Goal: Task Accomplishment & Management: Complete application form

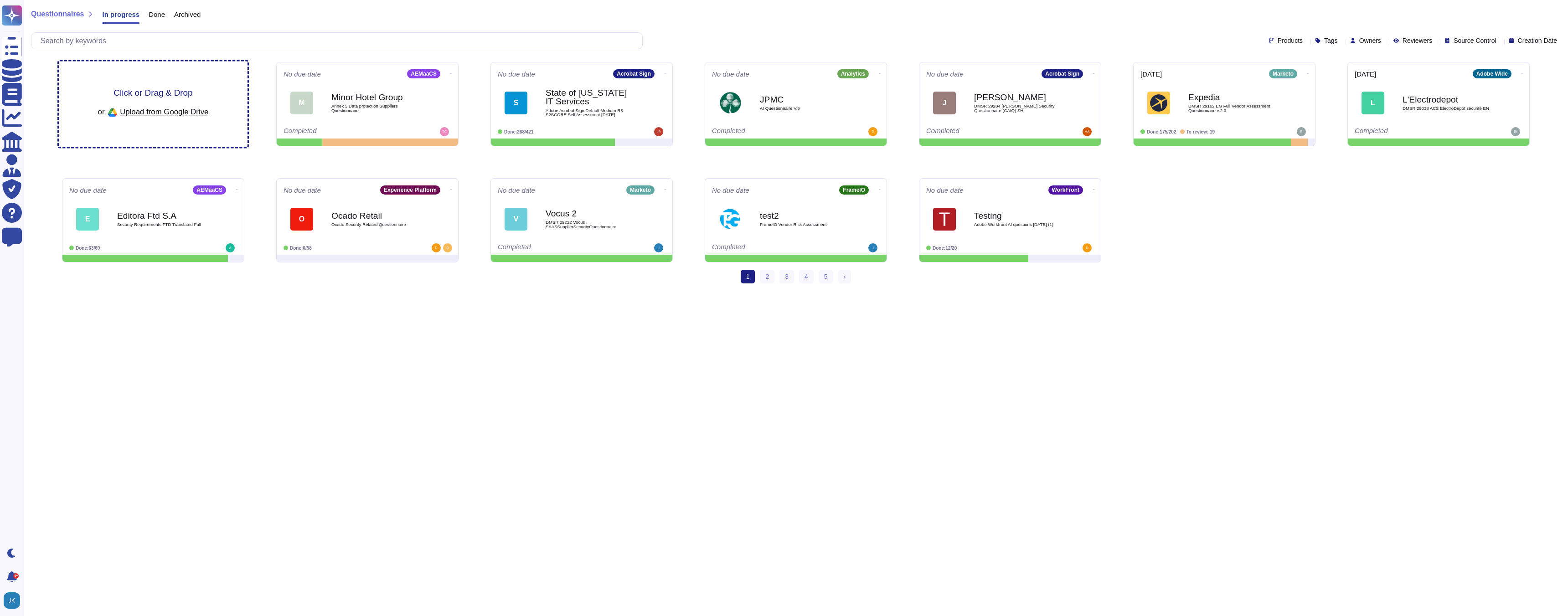
click at [139, 92] on span "Click or Drag & Drop" at bounding box center [153, 93] width 79 height 9
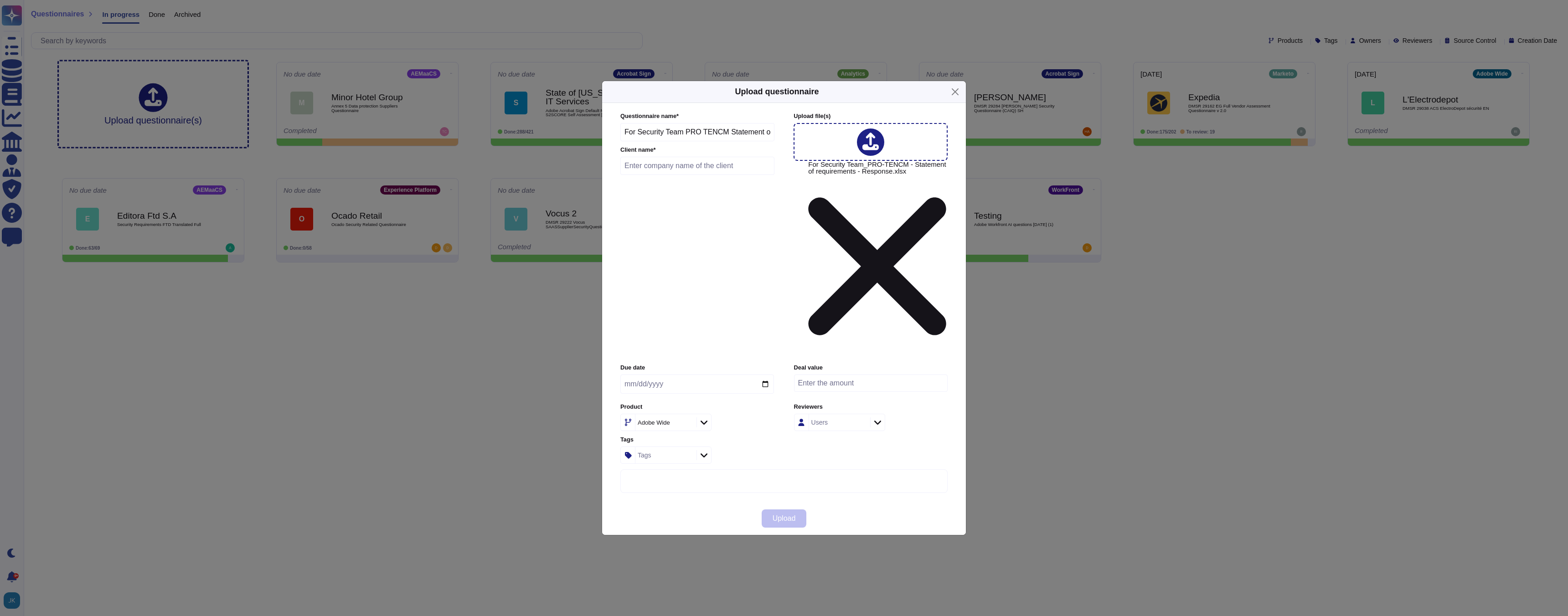
click at [765, 375] on input "date" at bounding box center [697, 384] width 153 height 19
type input "[DATE]"
click at [701, 418] on icon at bounding box center [704, 422] width 7 height 9
type input "c"
type input "p"
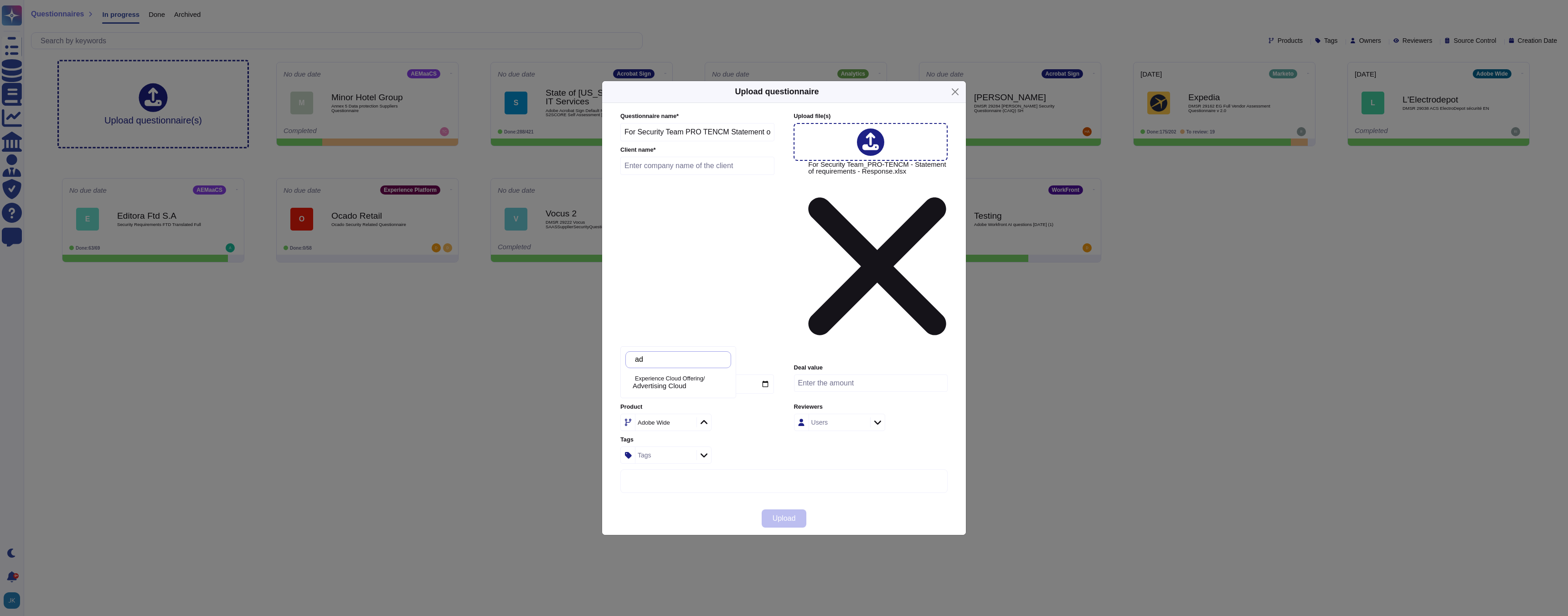
type input "a"
click at [690, 400] on span "Experience Cloud Offering" at bounding box center [673, 401] width 80 height 8
click at [919, 375] on input "number" at bounding box center [870, 383] width 153 height 17
click at [867, 375] on input "number" at bounding box center [870, 383] width 153 height 17
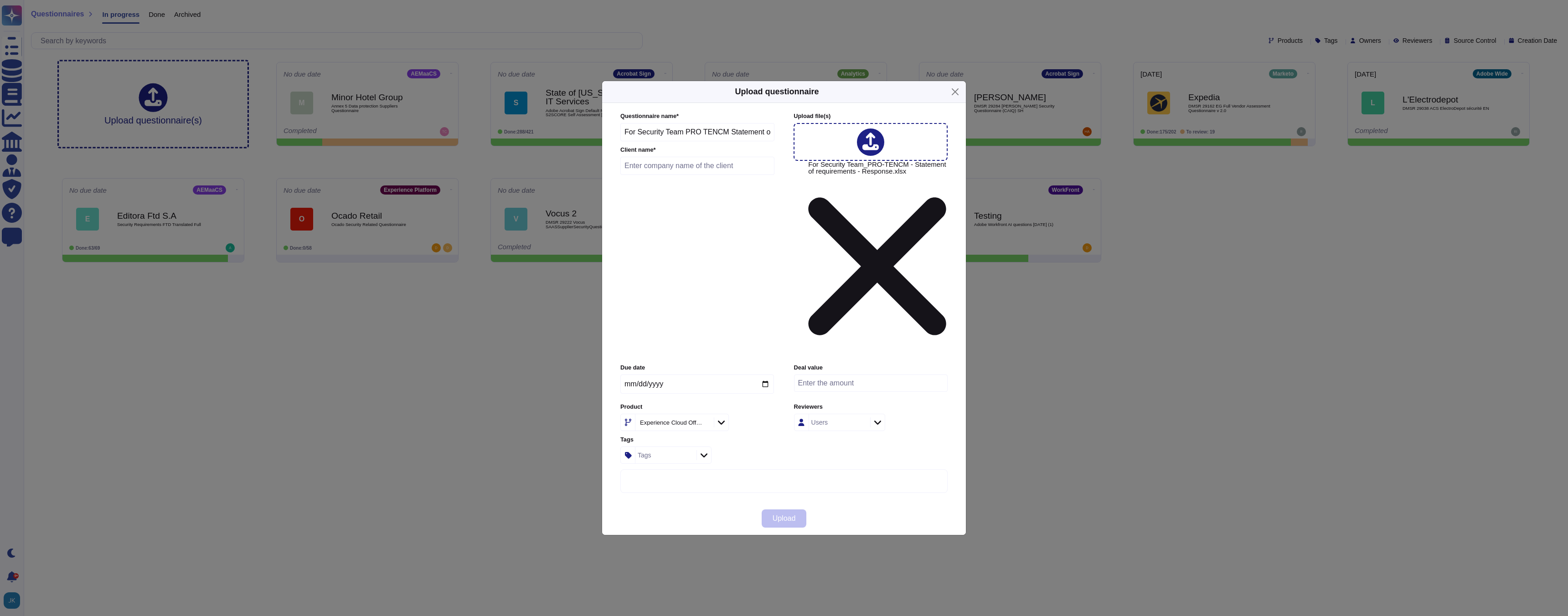
click at [867, 375] on input "number" at bounding box center [870, 383] width 153 height 17
click at [718, 175] on input "text" at bounding box center [697, 166] width 154 height 18
type input "Pro"
click at [782, 515] on span "Upload" at bounding box center [784, 519] width 23 height 7
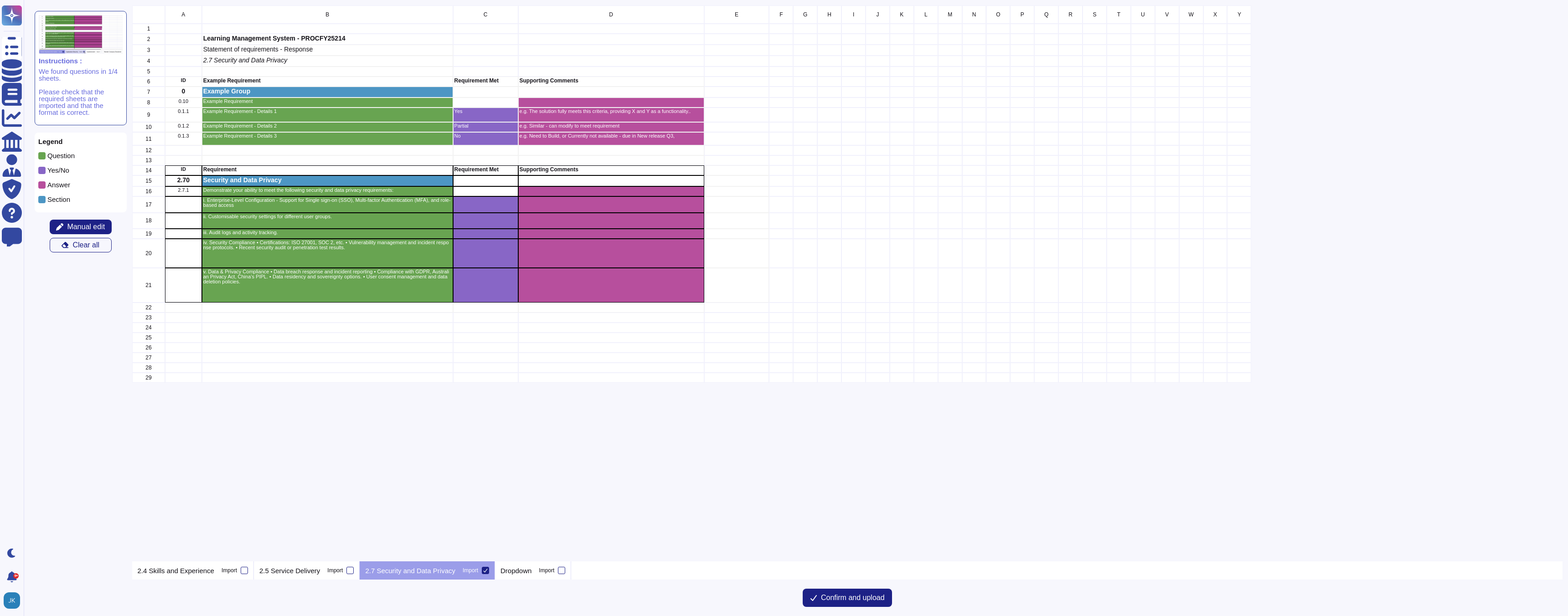
scroll to position [556, 1431]
click at [166, 571] on p "2.4 Skills and Experience" at bounding box center [176, 570] width 77 height 7
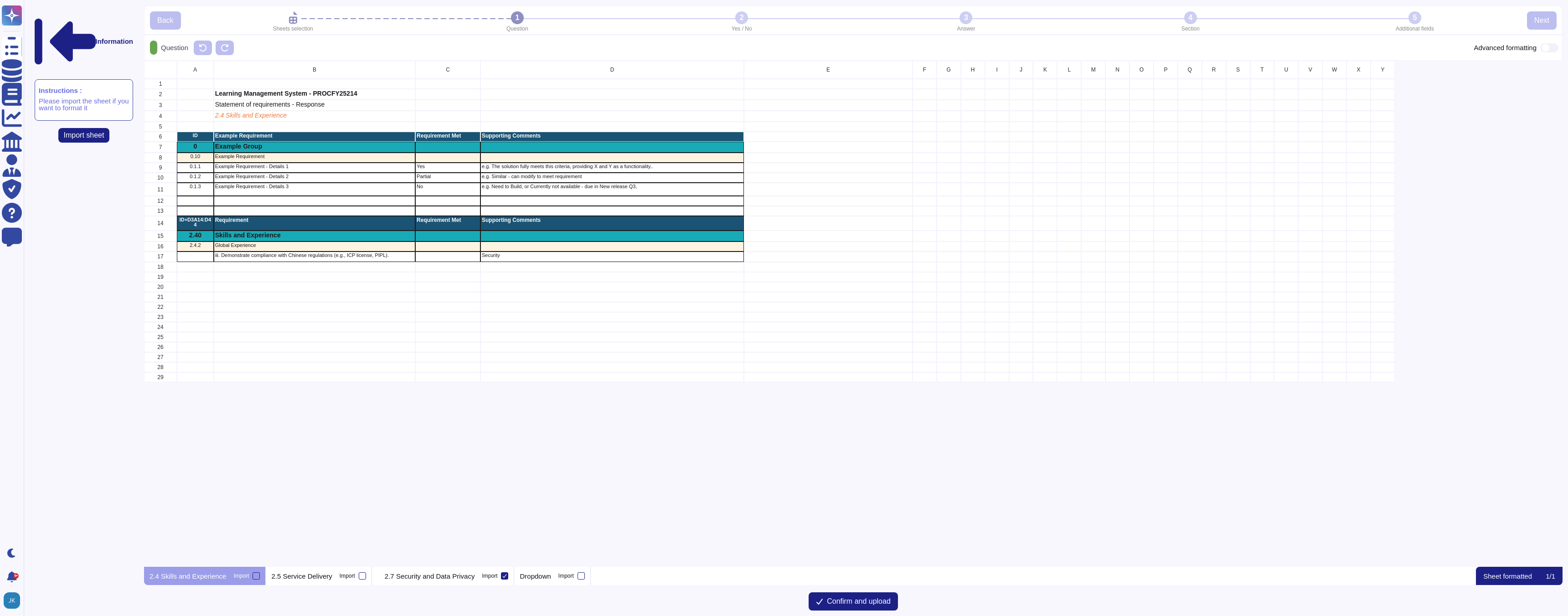
scroll to position [506, 1418]
click at [296, 576] on p "2.5 Service Delivery" at bounding box center [302, 576] width 61 height 7
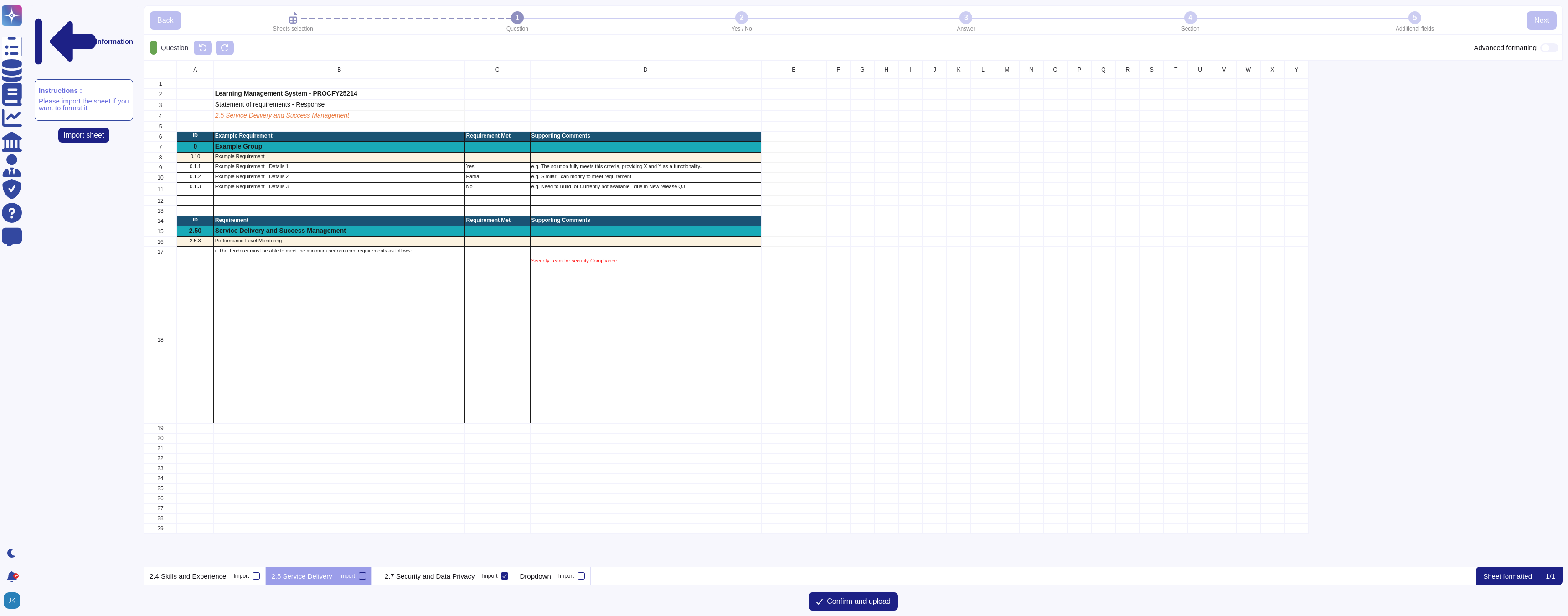
click at [296, 576] on p "2.5 Service Delivery" at bounding box center [302, 576] width 61 height 7
click at [528, 267] on icon "grid" at bounding box center [629, 369] width 204 height 204
click at [430, 574] on p "2.7 Security and Data Privacy" at bounding box center [430, 576] width 90 height 7
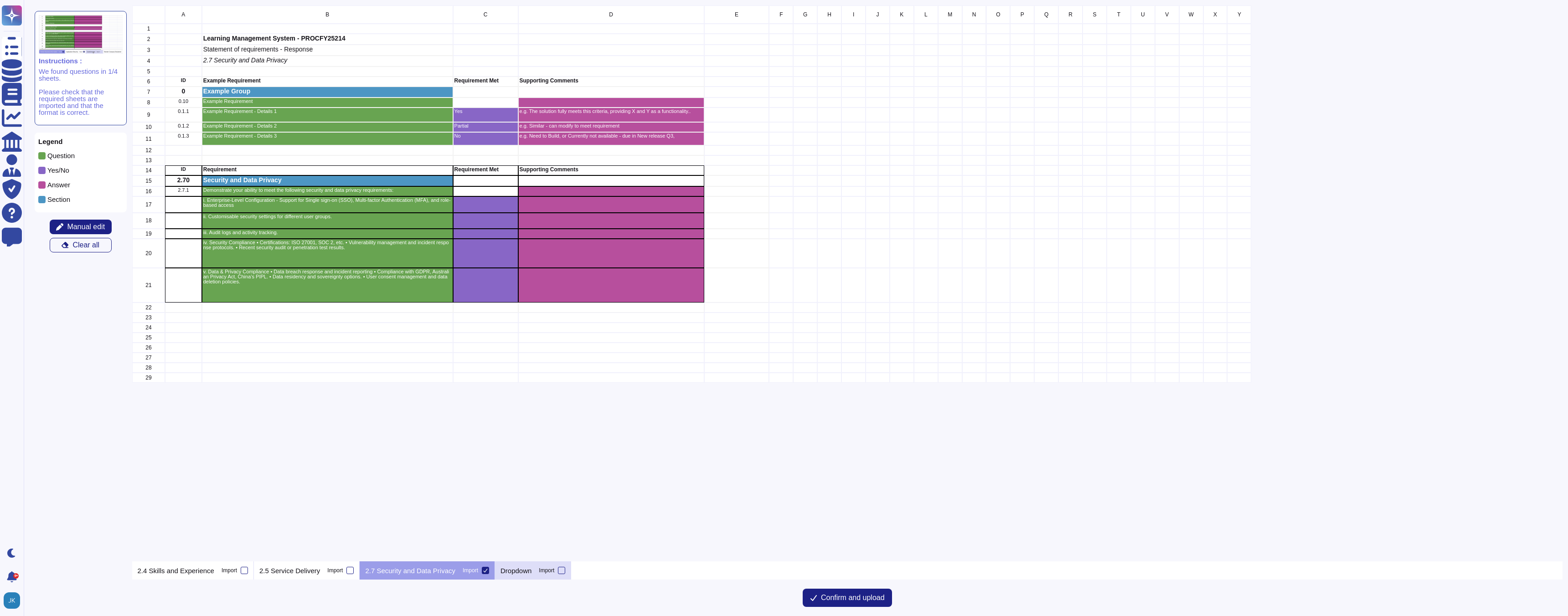
scroll to position [556, 1431]
click at [525, 573] on p "Dropdown" at bounding box center [516, 570] width 31 height 7
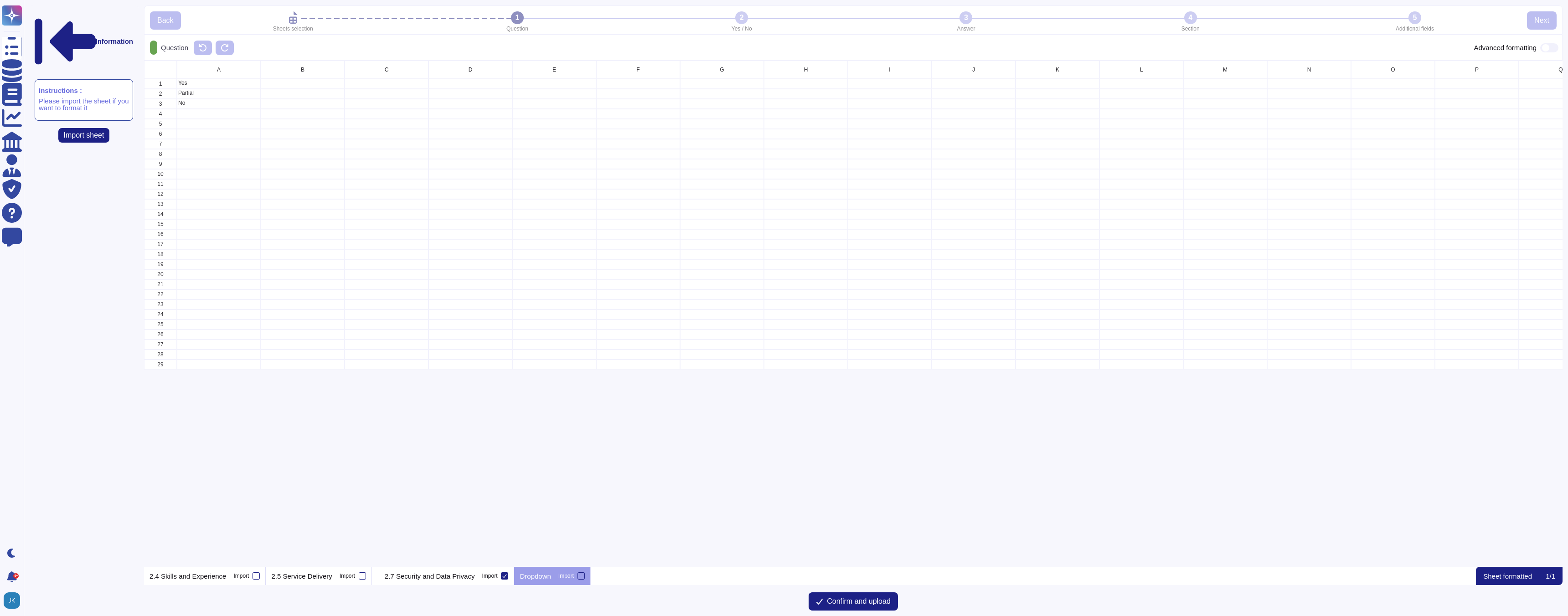
scroll to position [506, 1418]
click at [448, 567] on div "2.7 Security and Data Privacy Import" at bounding box center [443, 576] width 142 height 18
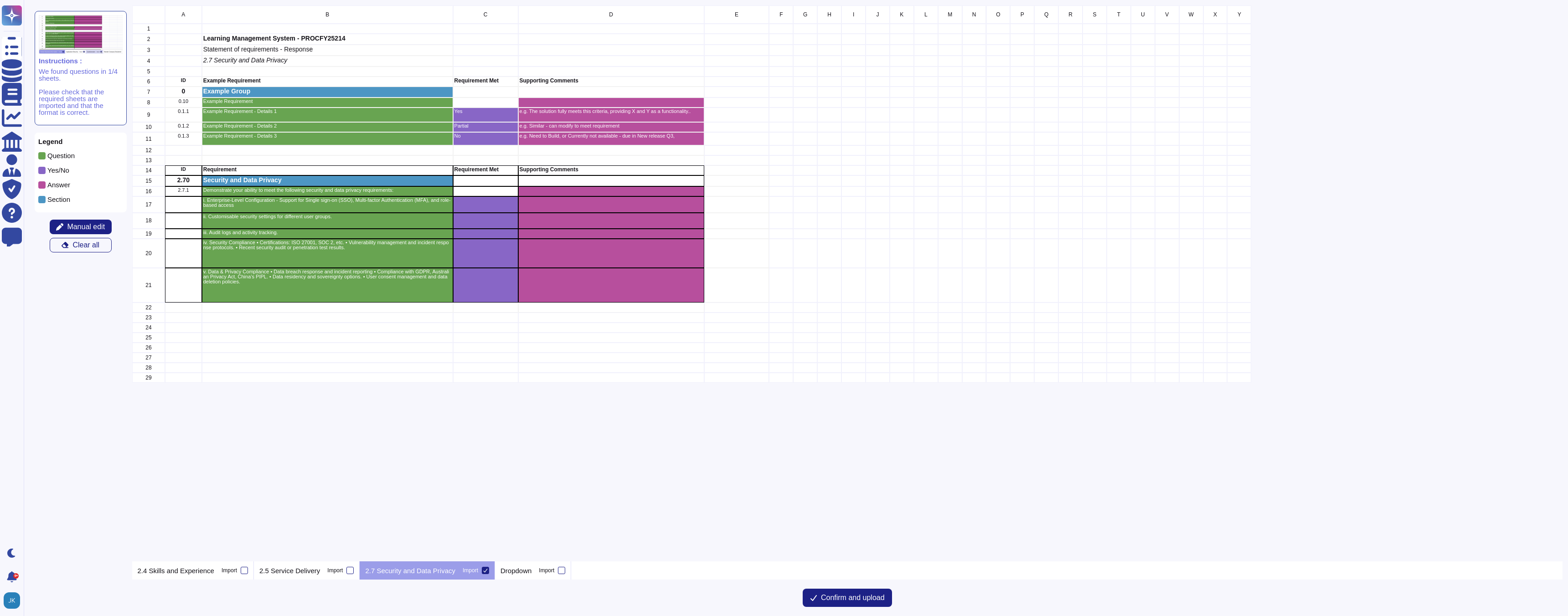
scroll to position [556, 1431]
click at [320, 572] on p "2.5 Service Delivery" at bounding box center [290, 570] width 61 height 7
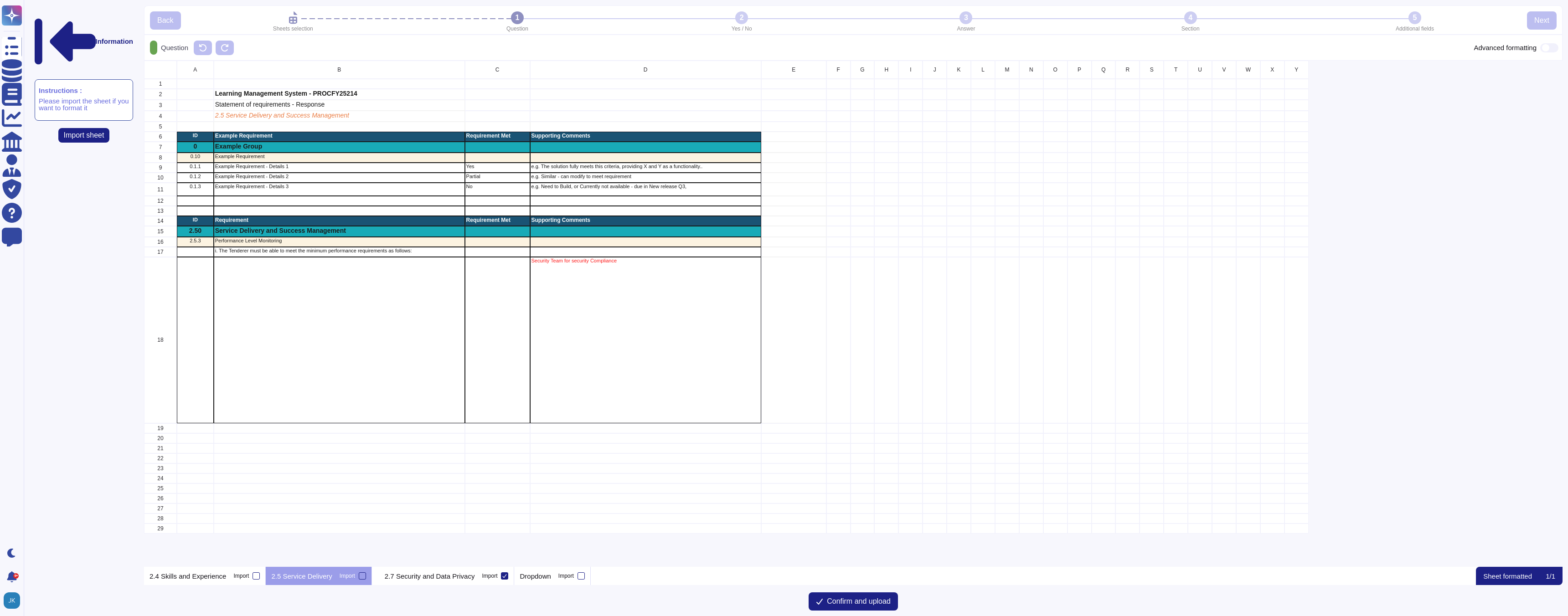
scroll to position [506, 1418]
click at [214, 575] on p "2.4 Skills and Experience" at bounding box center [188, 576] width 77 height 7
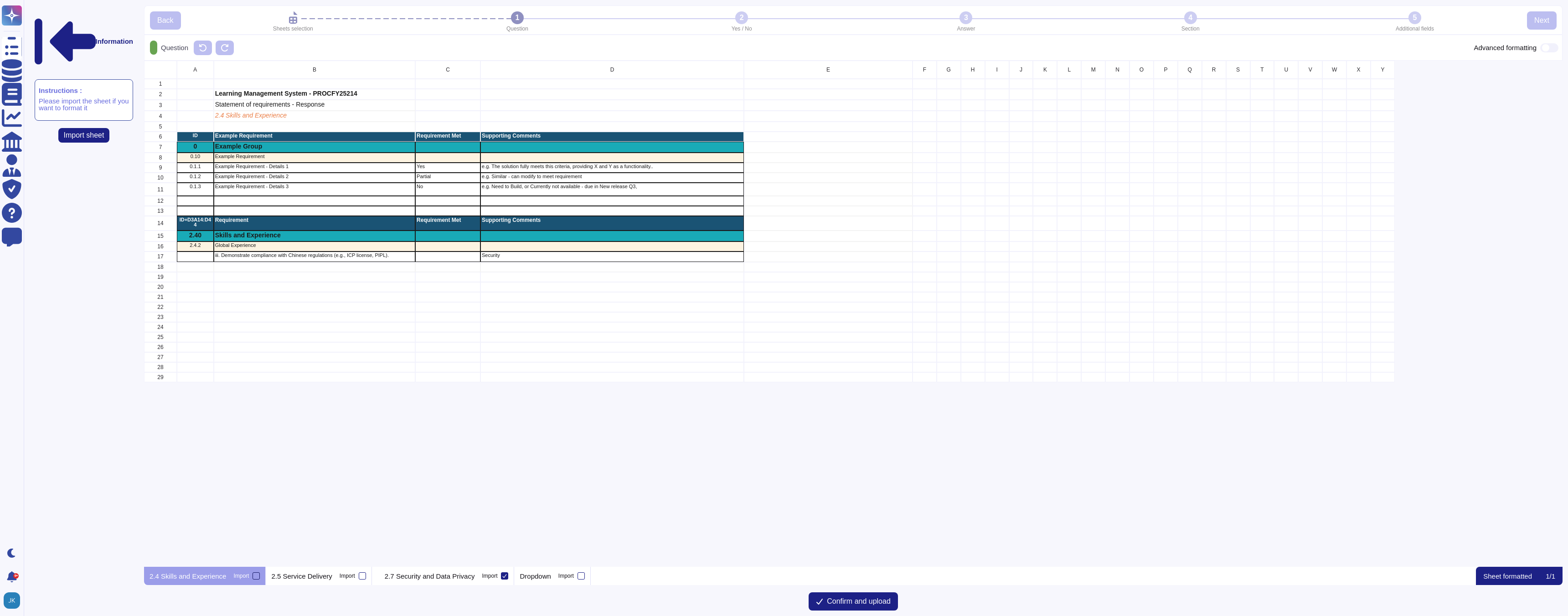
click at [259, 575] on div at bounding box center [256, 576] width 7 height 7
click at [0, 0] on input "Import" at bounding box center [0, 0] width 0 height 0
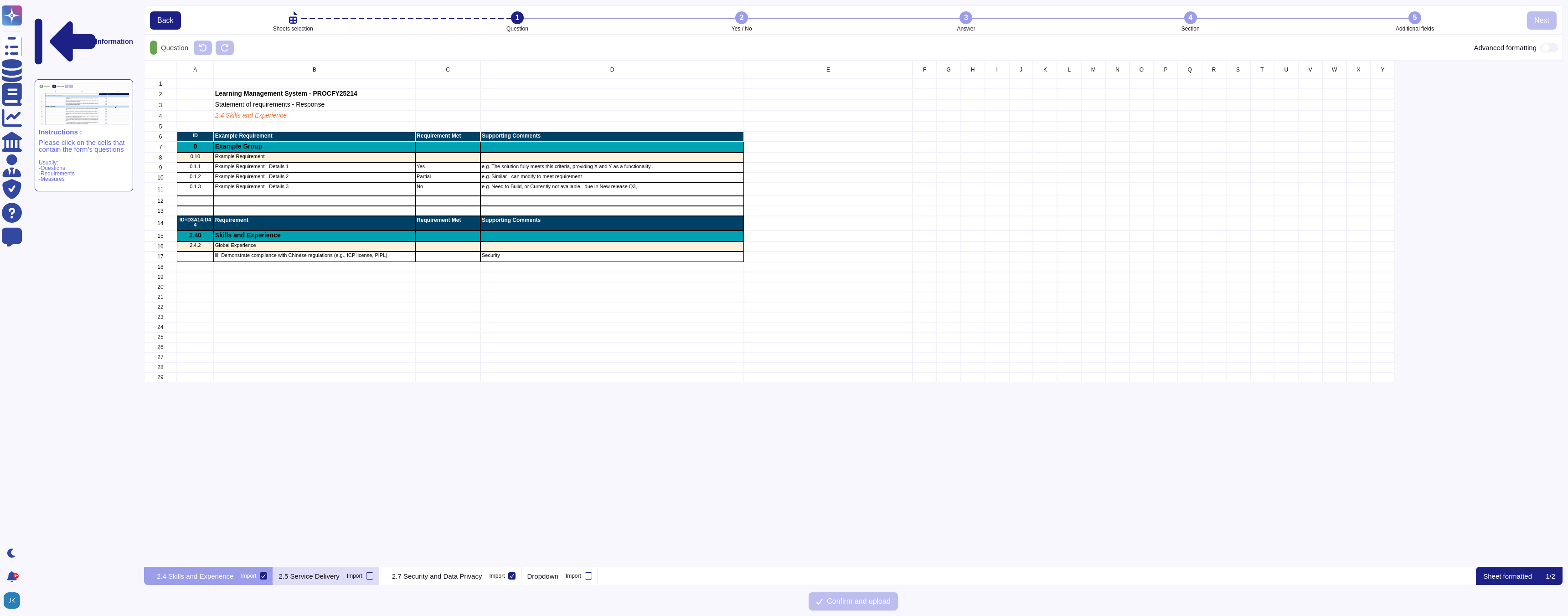
click at [379, 581] on div "2.5 Service Delivery Import" at bounding box center [326, 576] width 106 height 18
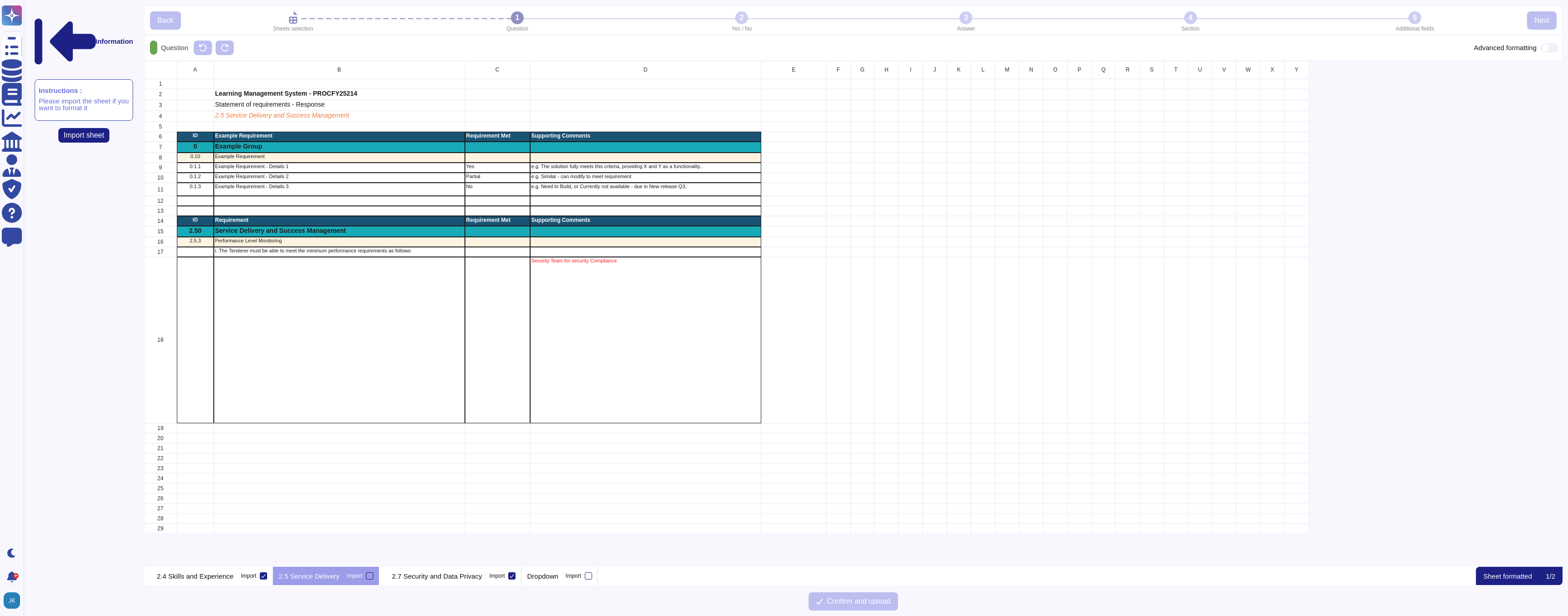
click at [373, 576] on div at bounding box center [369, 576] width 7 height 7
click at [0, 0] on input "Import" at bounding box center [0, 0] width 0 height 0
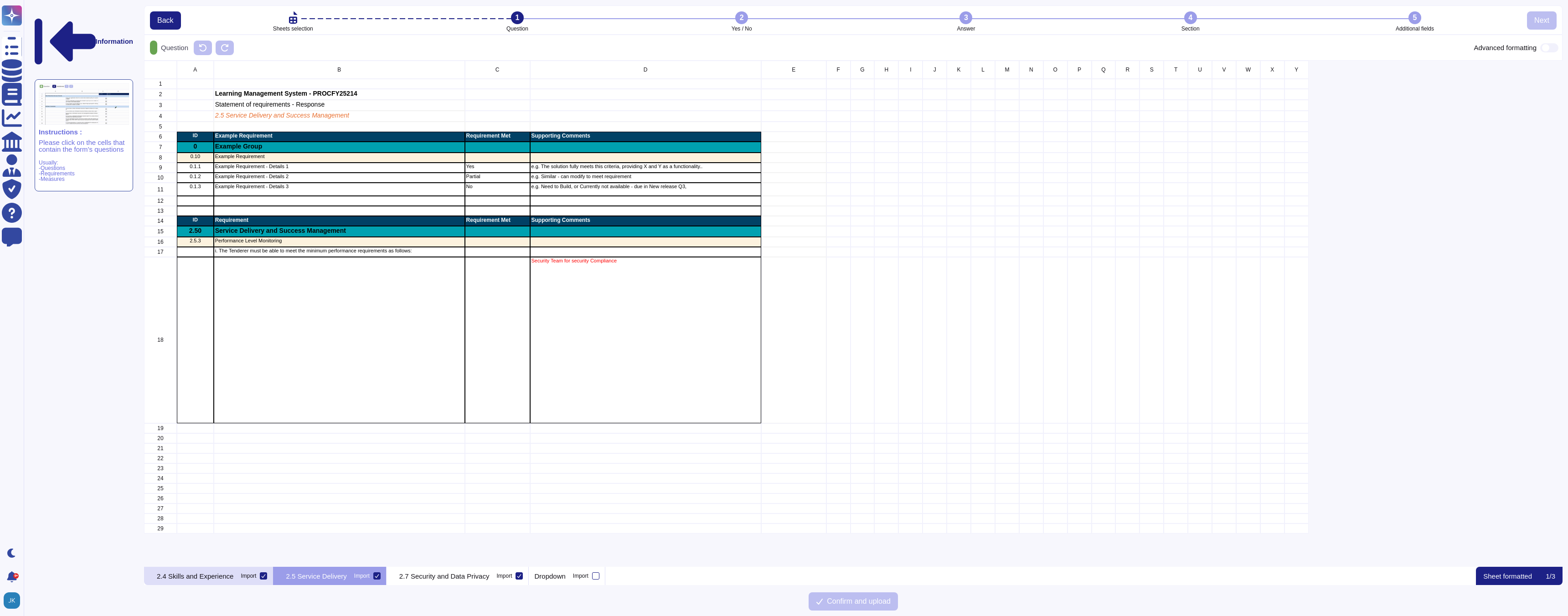
click at [266, 575] on icon at bounding box center [263, 576] width 4 height 4
click at [0, 0] on input "Import" at bounding box center [0, 0] width 0 height 0
click at [373, 578] on div at bounding box center [369, 576] width 7 height 7
click at [0, 0] on input "Import" at bounding box center [0, 0] width 0 height 0
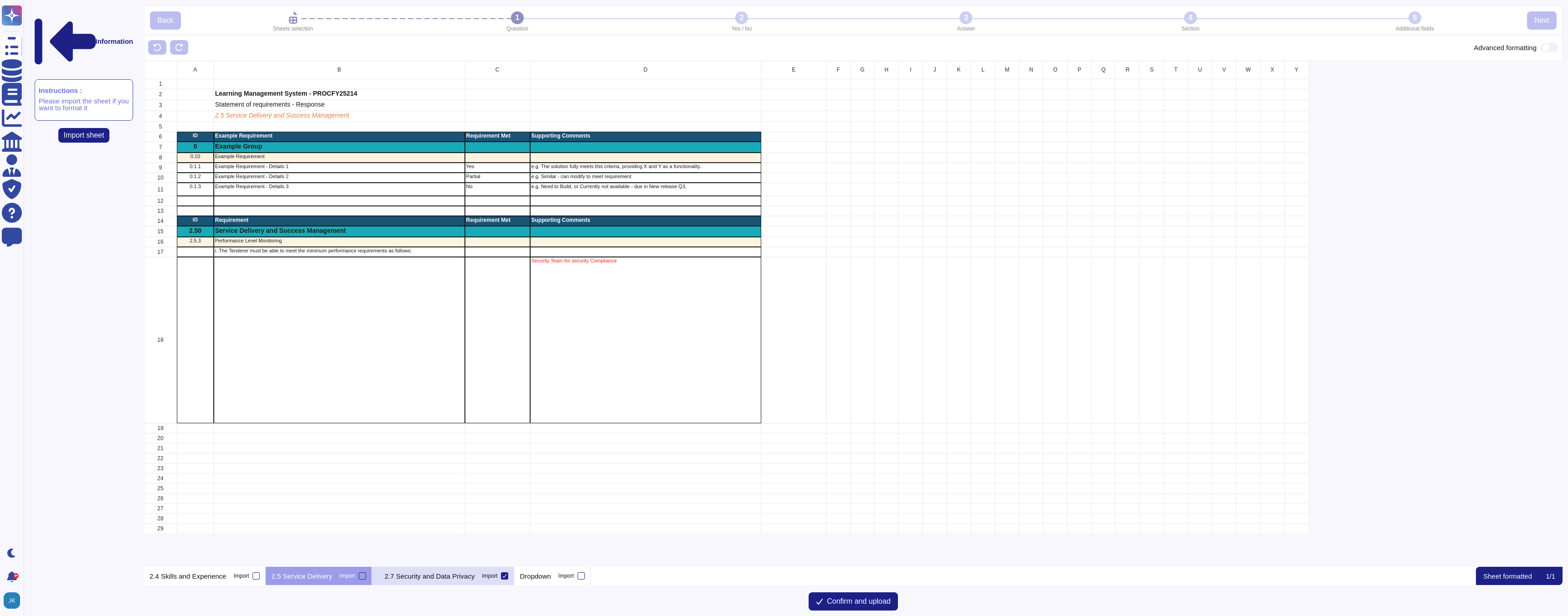
click at [507, 576] on icon at bounding box center [504, 576] width 4 height 4
click at [0, 0] on input "Import" at bounding box center [0, 0] width 0 height 0
click at [501, 576] on div at bounding box center [497, 576] width 7 height 7
click at [0, 0] on input "Import" at bounding box center [0, 0] width 0 height 0
click at [366, 576] on div at bounding box center [362, 576] width 7 height 7
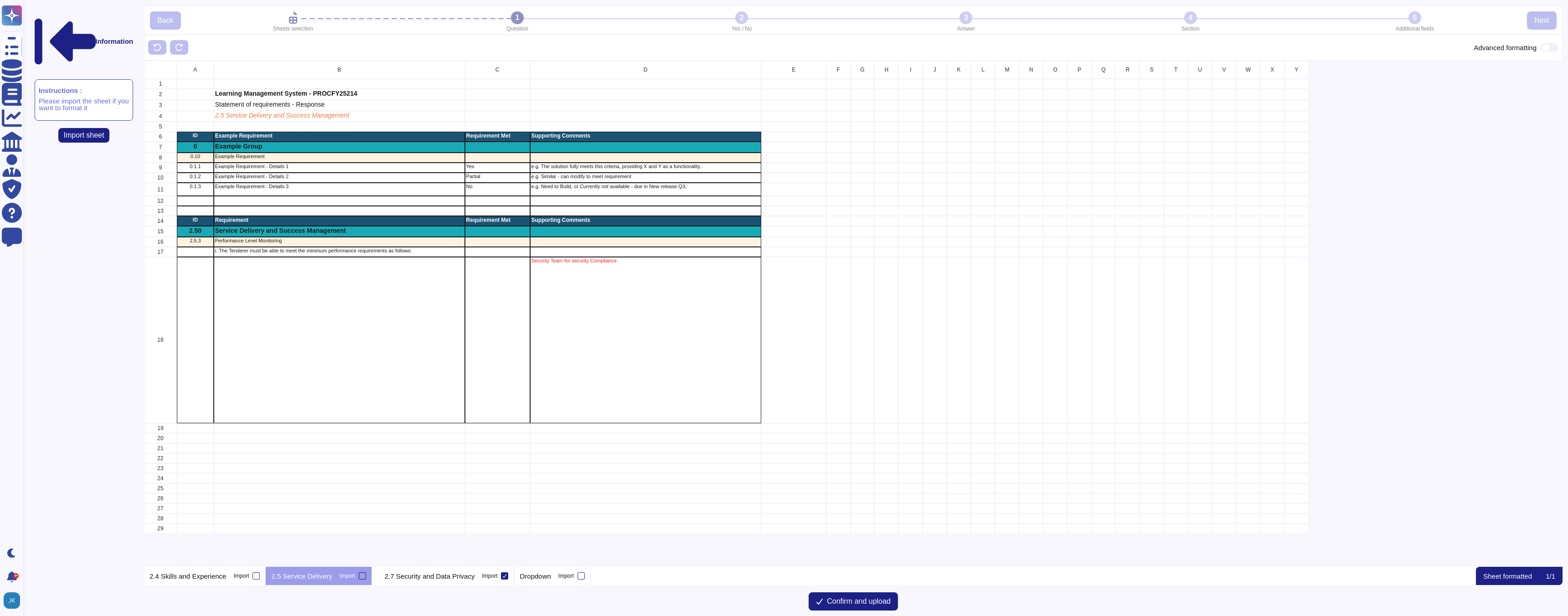
click at [0, 0] on input "Import" at bounding box center [0, 0] width 0 height 0
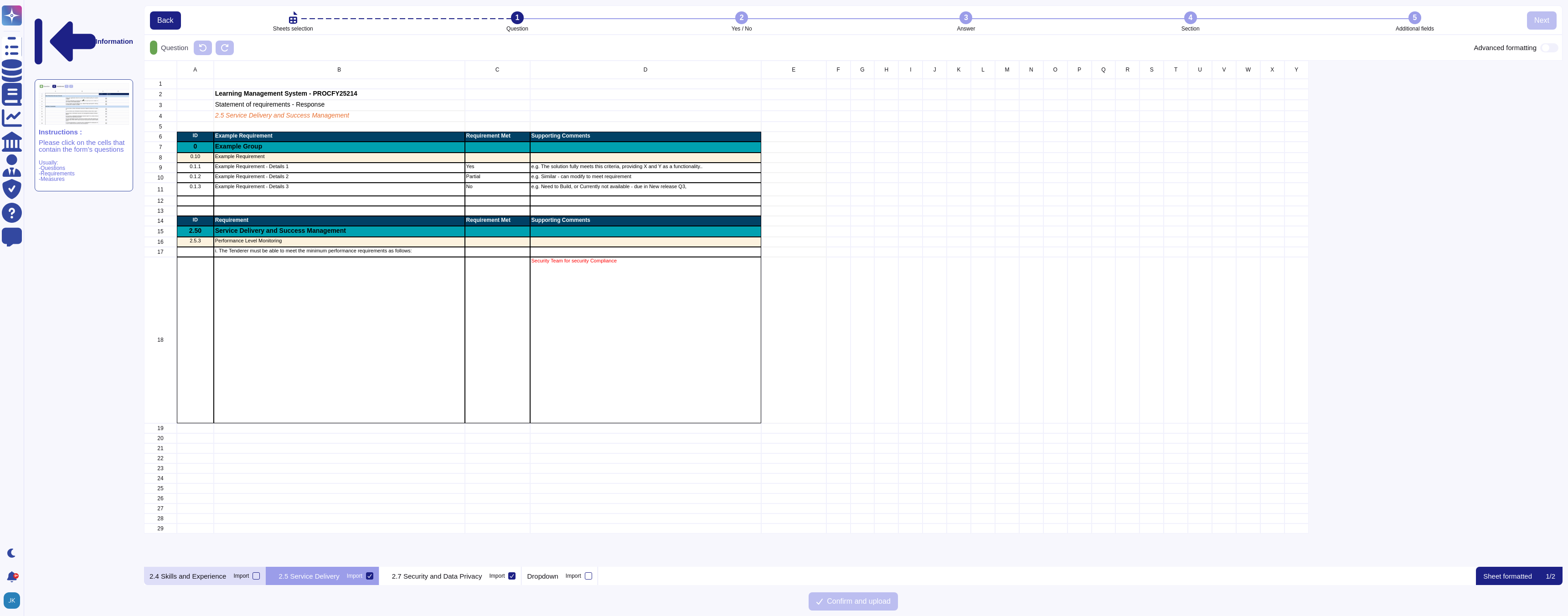
click at [262, 576] on div "2.4 Skills and Experience Import" at bounding box center [205, 576] width 122 height 18
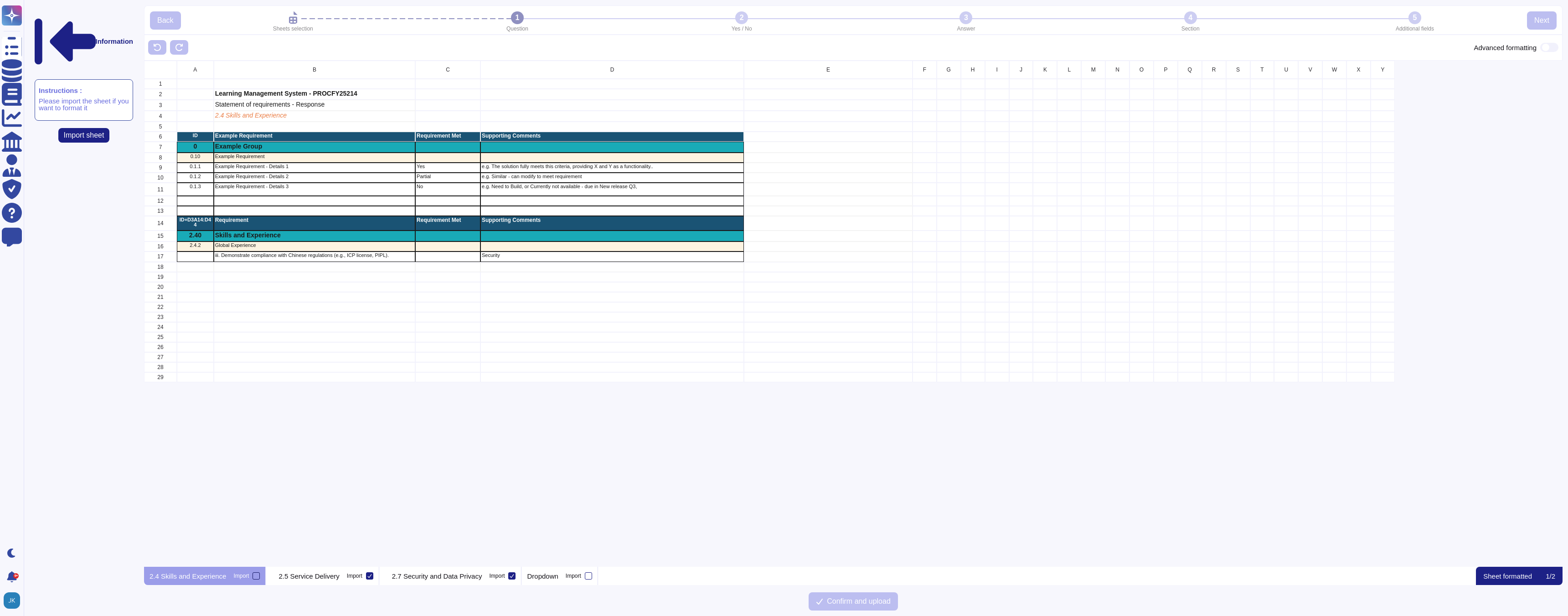
click at [258, 578] on div at bounding box center [256, 576] width 7 height 7
click at [0, 0] on input "Import" at bounding box center [0, 0] width 0 height 0
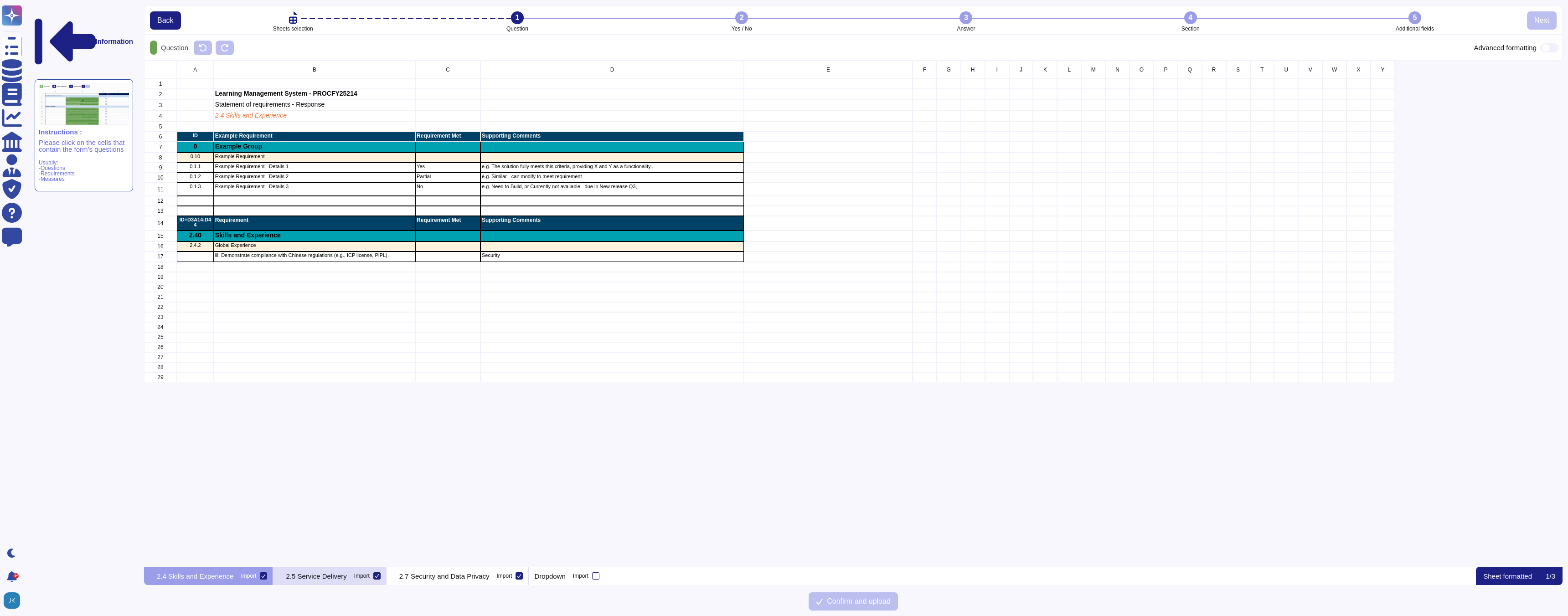
click at [380, 578] on div at bounding box center [377, 576] width 7 height 7
click at [0, 0] on input "Import" at bounding box center [0, 0] width 0 height 0
click at [266, 576] on icon at bounding box center [263, 576] width 4 height 4
click at [0, 0] on input "Import" at bounding box center [0, 0] width 0 height 0
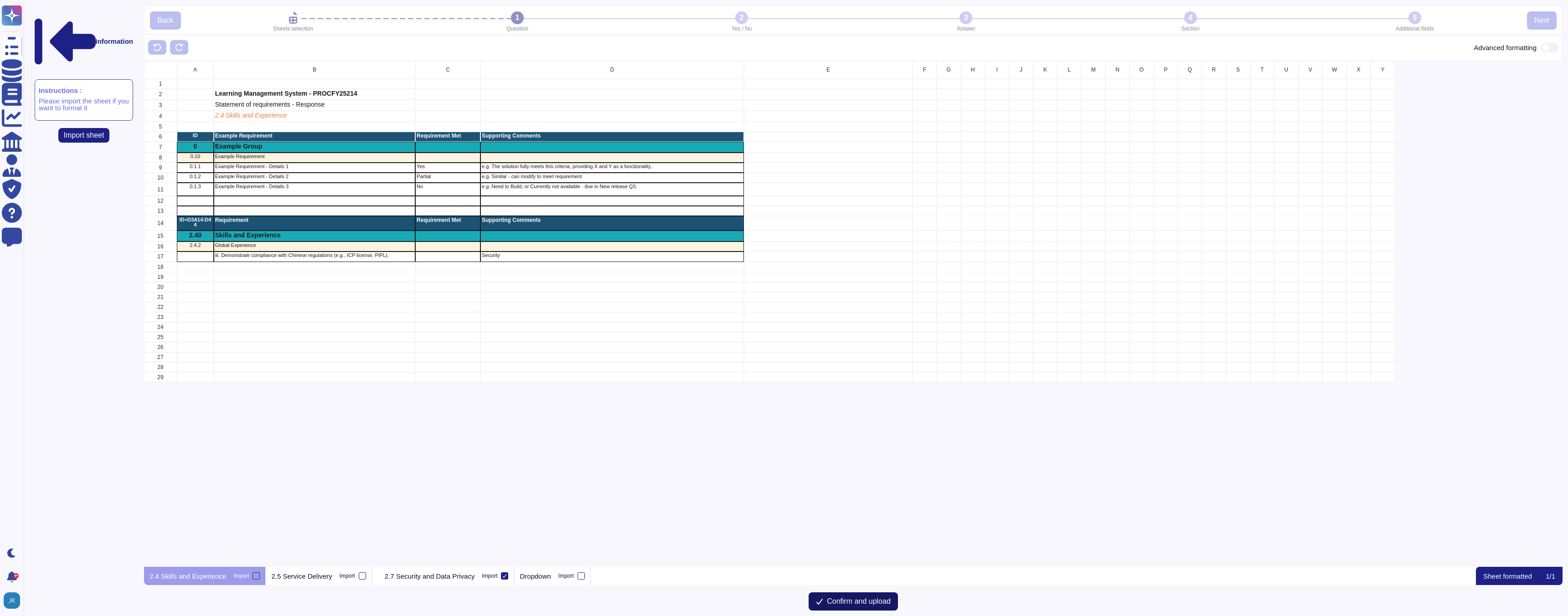
click at [843, 605] on span "Confirm and upload" at bounding box center [858, 601] width 64 height 7
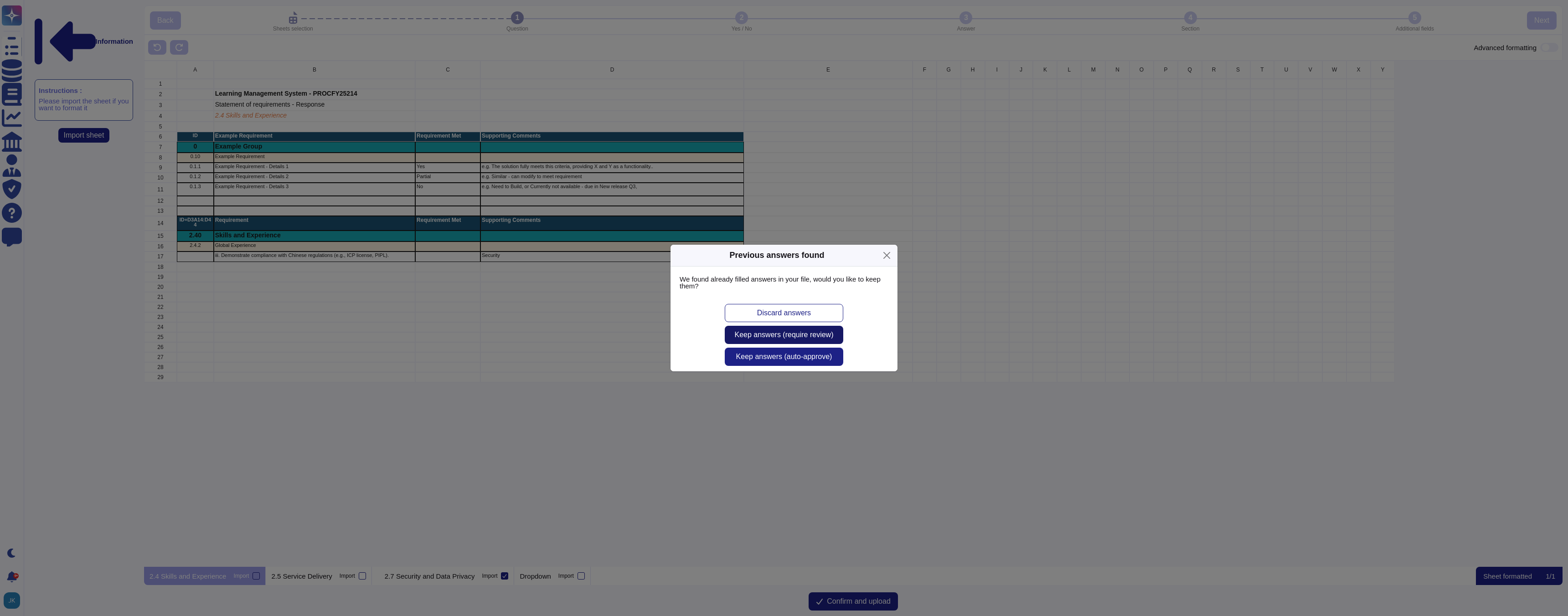
click at [748, 338] on span "Keep answers (require review)" at bounding box center [784, 335] width 99 height 7
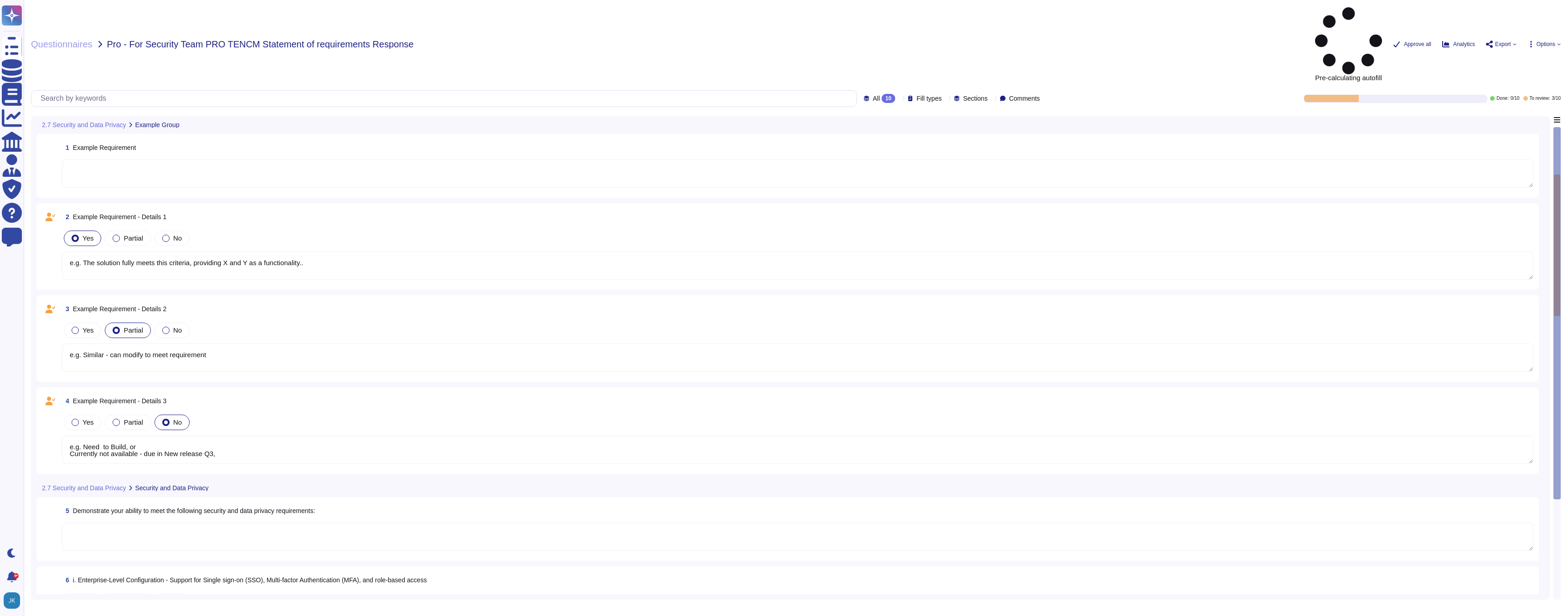
type textarea "e.g. The solution fully meets this criteria, providing X and Y as a functionali…"
type textarea "e.g. Similar - can modify to meet requirement"
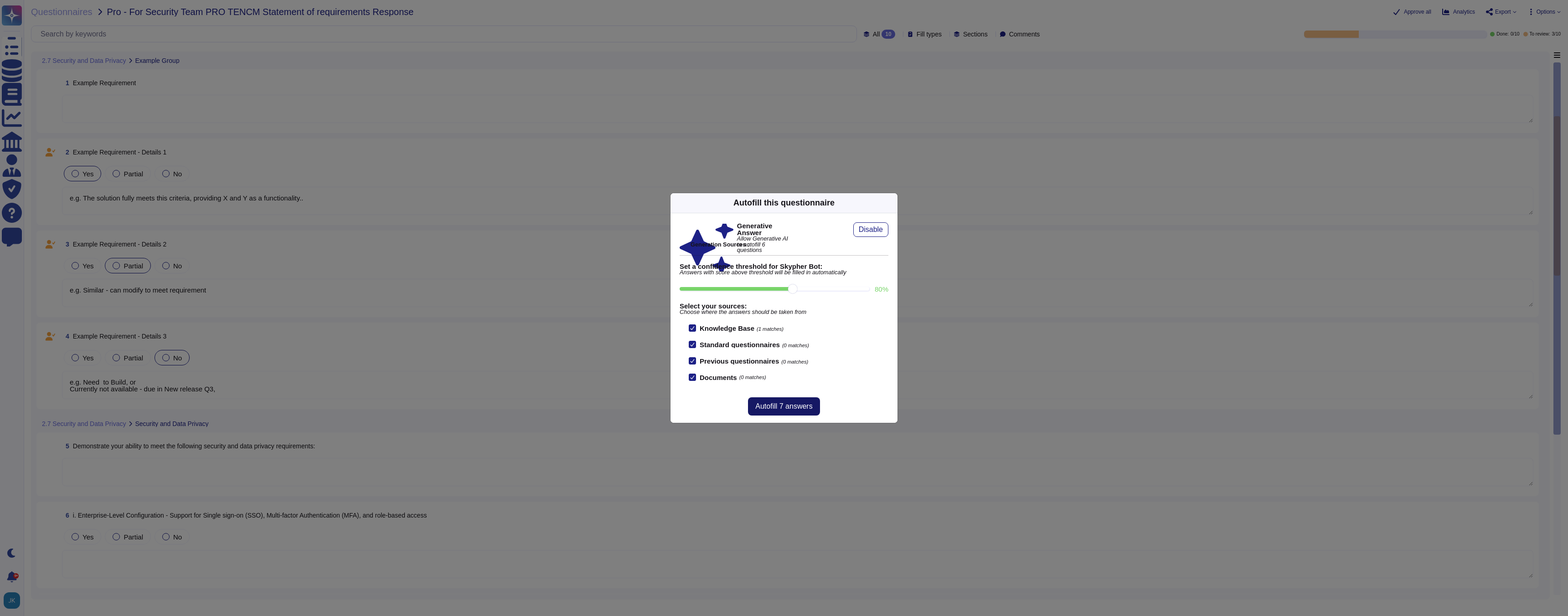
click at [772, 404] on span "Autofill 7 answers" at bounding box center [784, 407] width 57 height 7
type textarea "e.g. Need to Build, or Currently not available - due in New release Q3,"
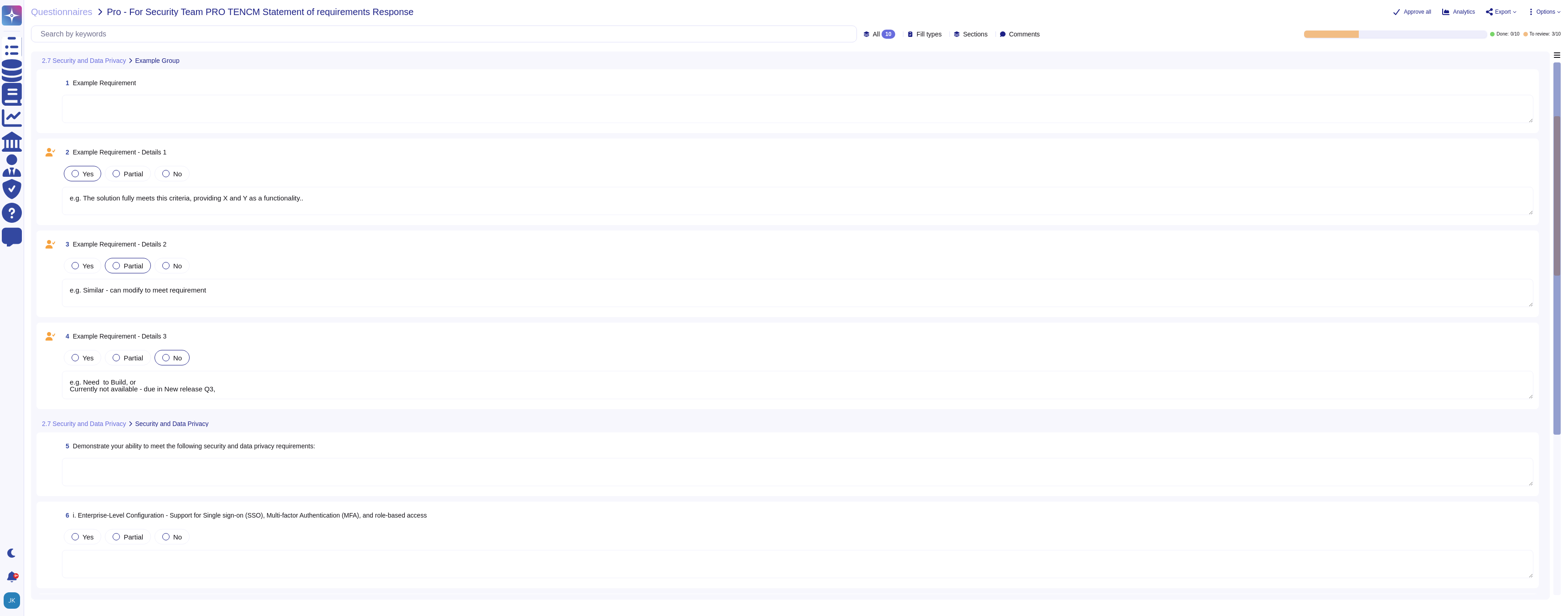
type textarea "Please see: [URL][DOMAIN_NAME]"
type textarea "e.g. Need to Build, or Currently not available - due in New release Q3,"
type textarea "Adobe is committed to meeting security and data privacy requirements through a …"
type textarea "- Support for Single Sign-On (SSO): Adobe integrates with most [PERSON_NAME] 2.…"
type textarea "Adobe offers customizable security settings for different user groups through t…"
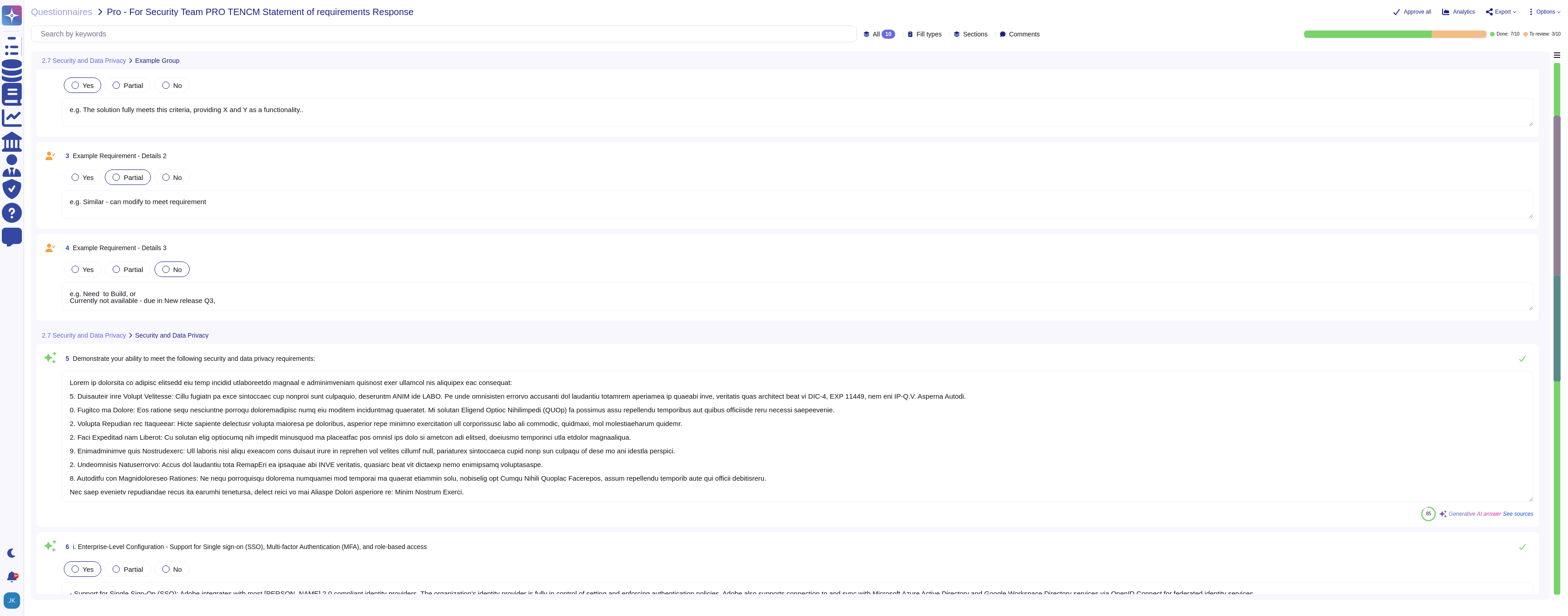
type textarea "e.g. Need to Build, or Currently not available - due in New release Q3,"
type textarea "Audit logs are maintained for systems that collect, store, process, transmit, o…"
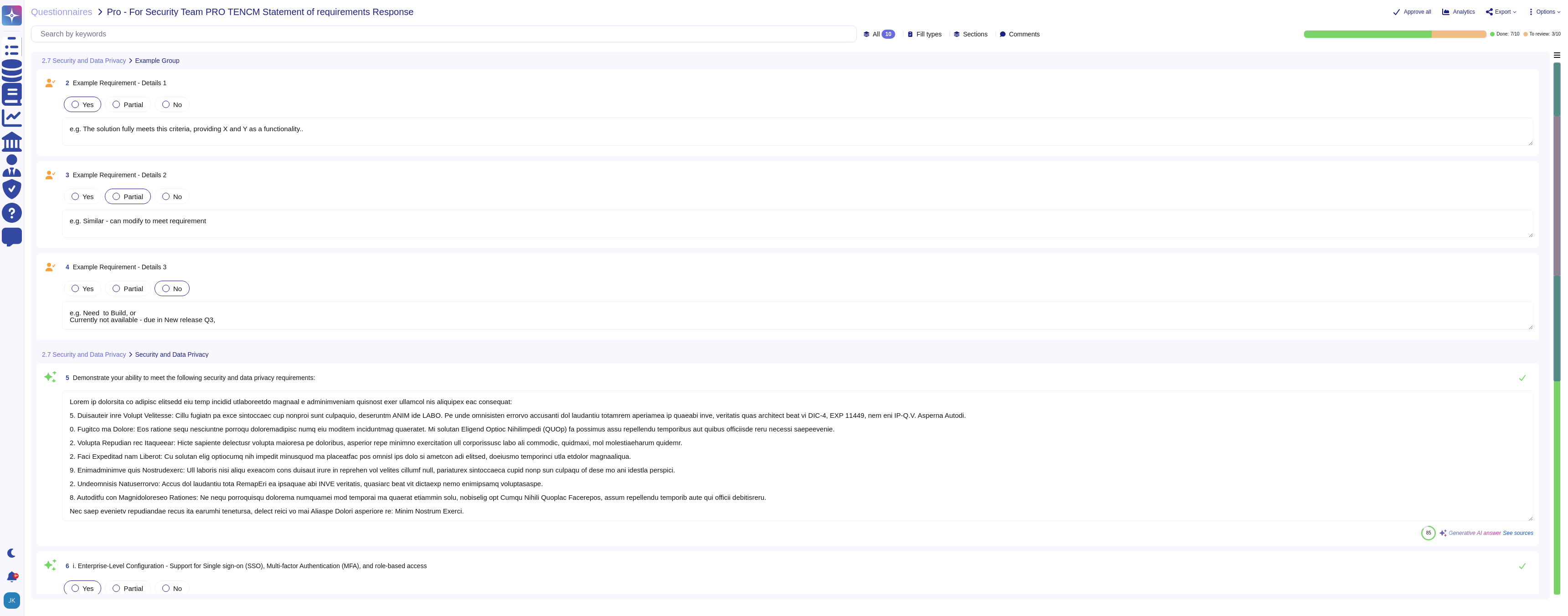
scroll to position [80, 0]
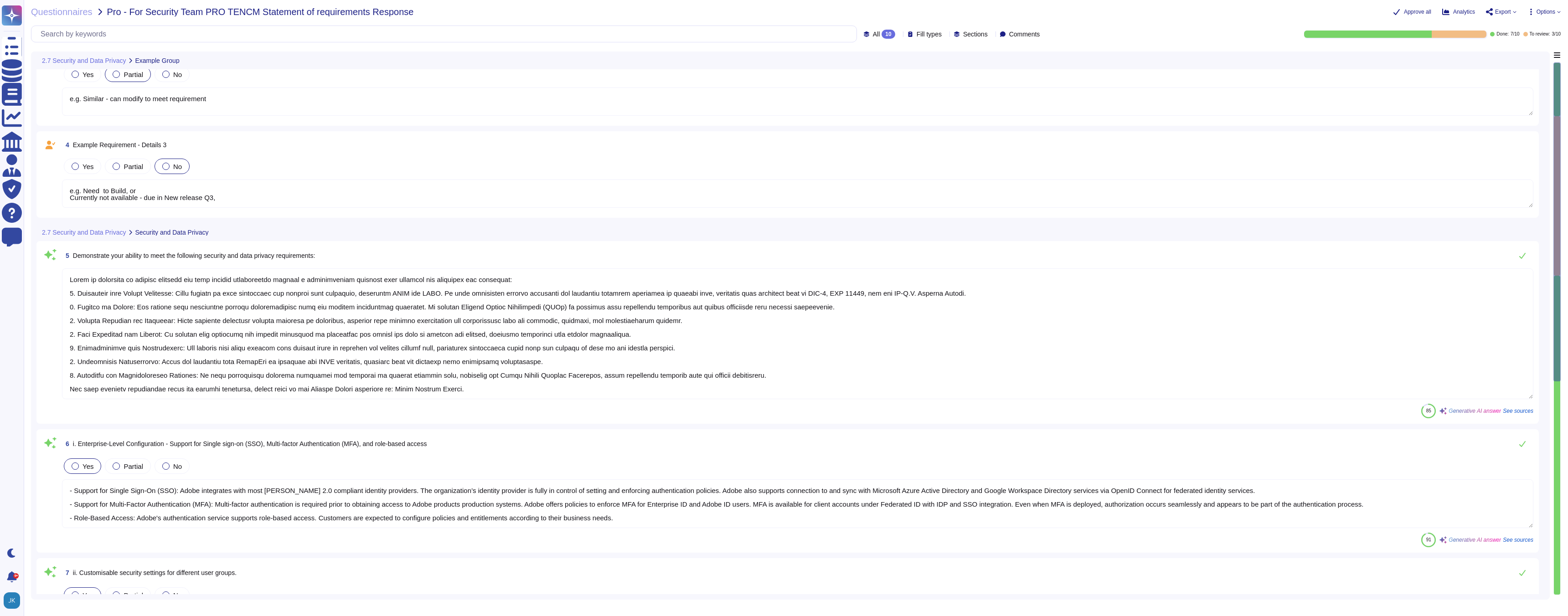
type textarea "e.g. Need to Build, or Currently not available - due in New release Q3,"
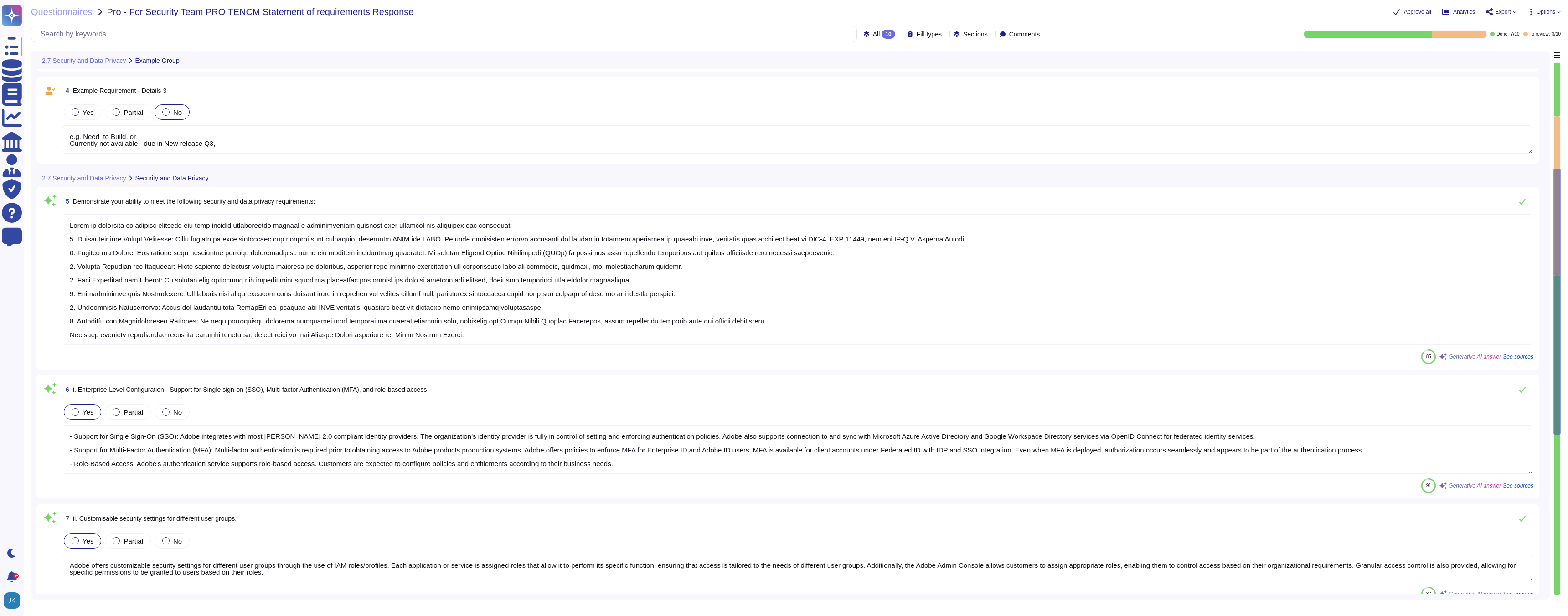
type textarea "- Certifications: Adobe maintains ISO 27001 certification and has SOC 2 Type II…"
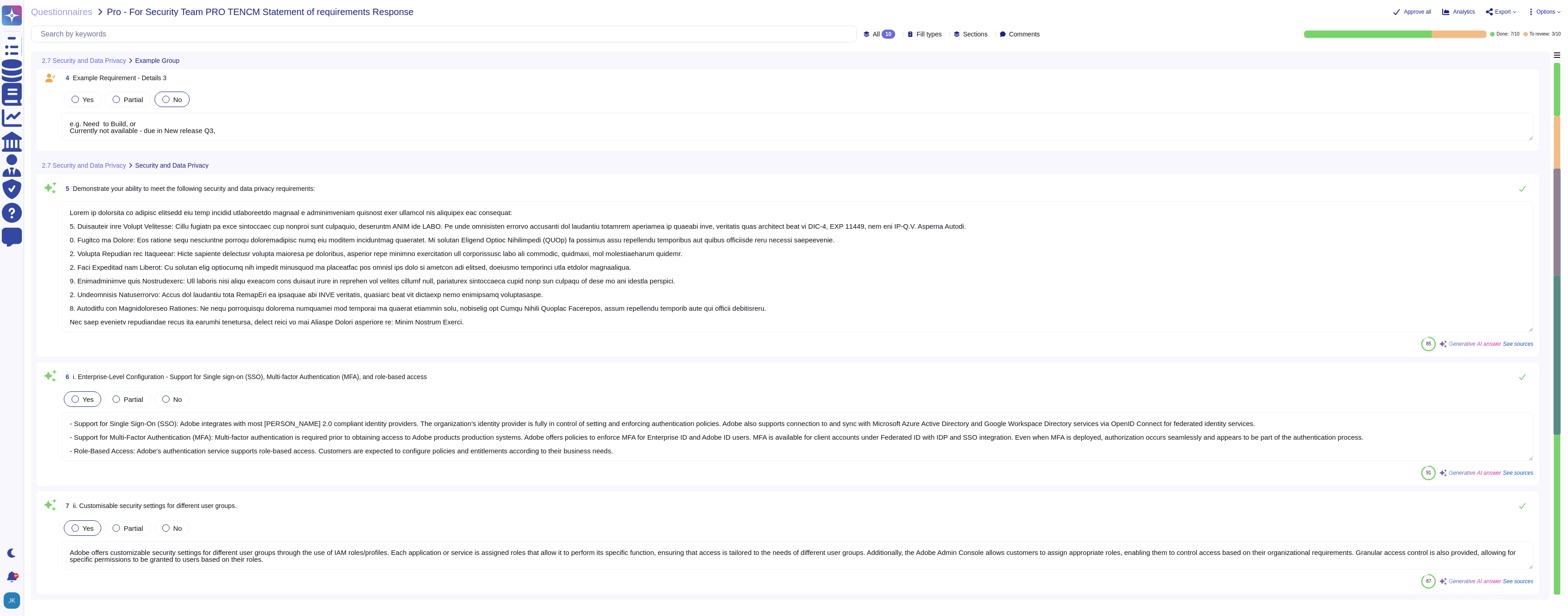
type textarea "e.g. Need to Build, or Currently not available - due in New release Q3,"
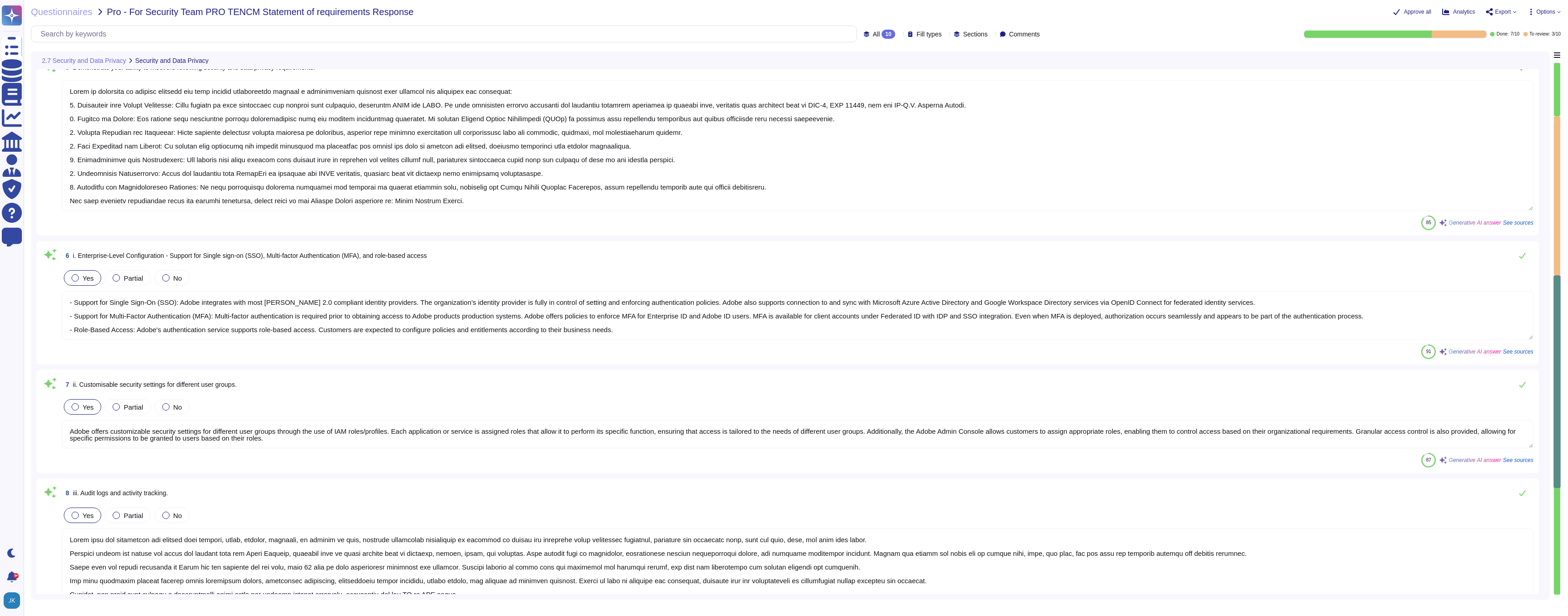
type textarea "- Adobe complies with all applicable privacy and data security laws and regulat…"
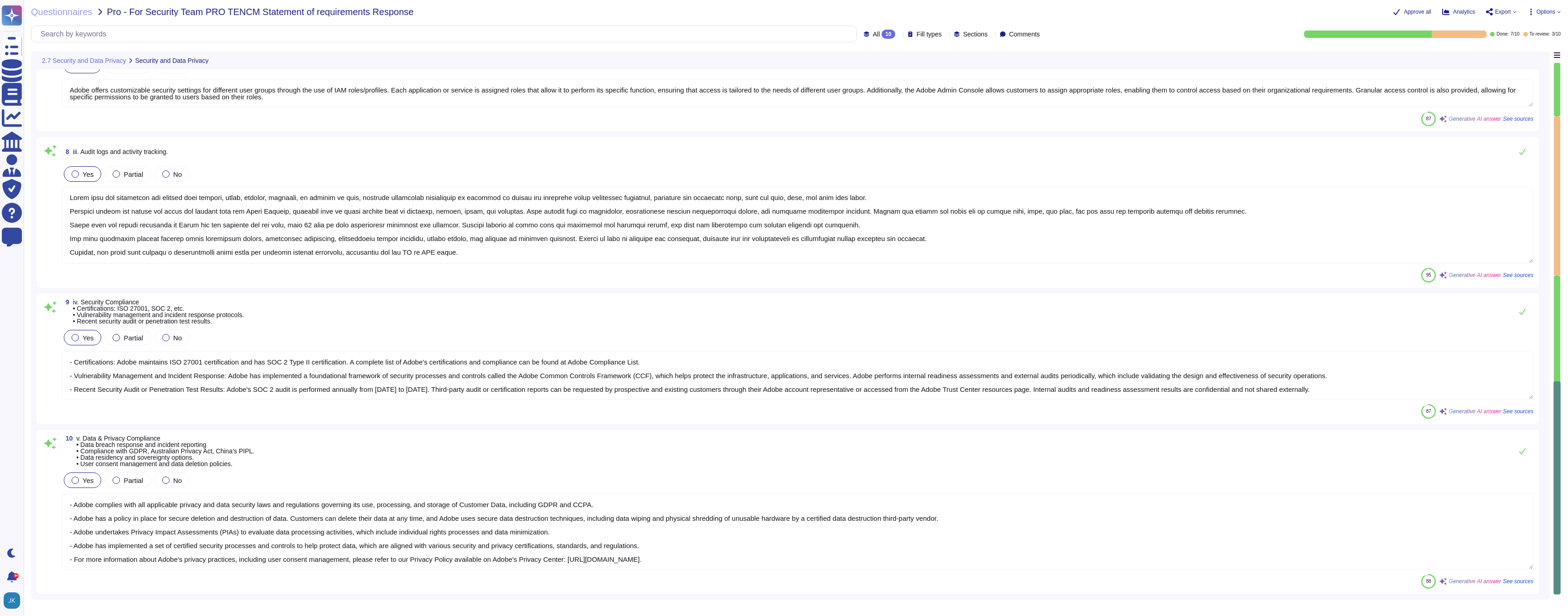
scroll to position [520, 0]
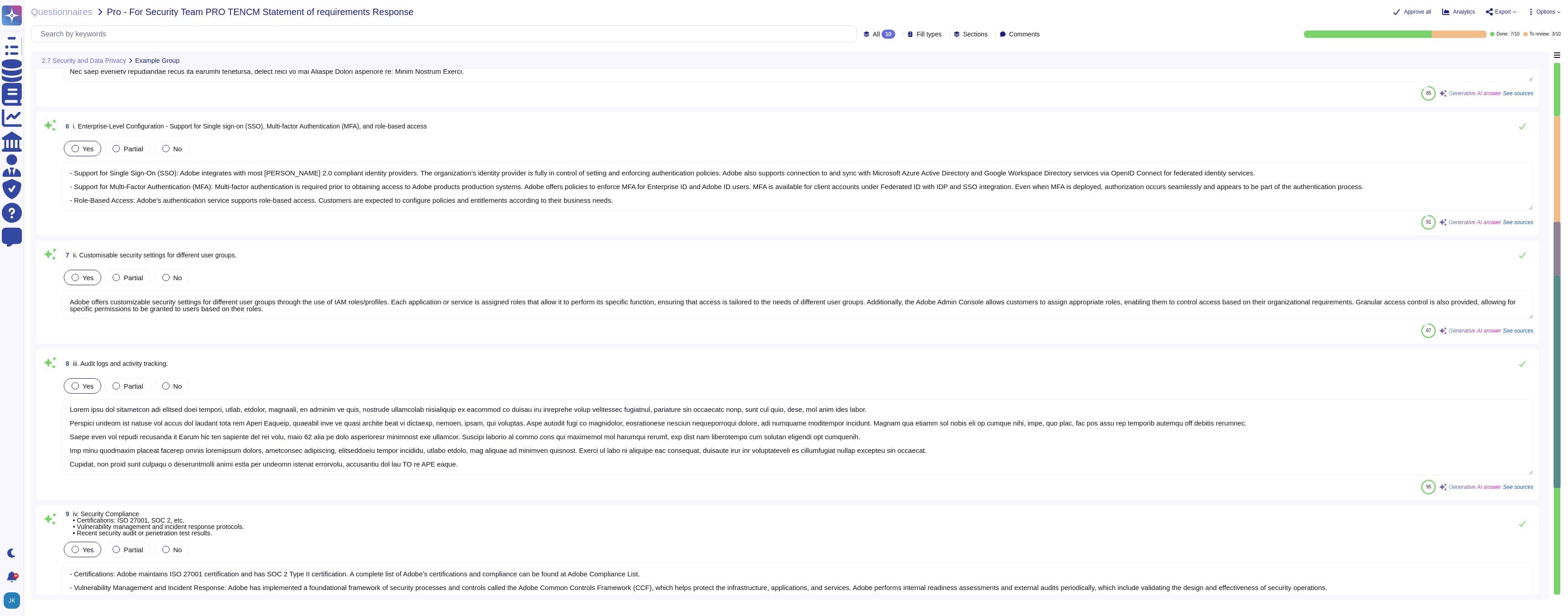
type textarea "e.g. The solution fully meets this criteria, providing X and Y as a functionali…"
type textarea "e.g. Similar - can modify to meet requirement"
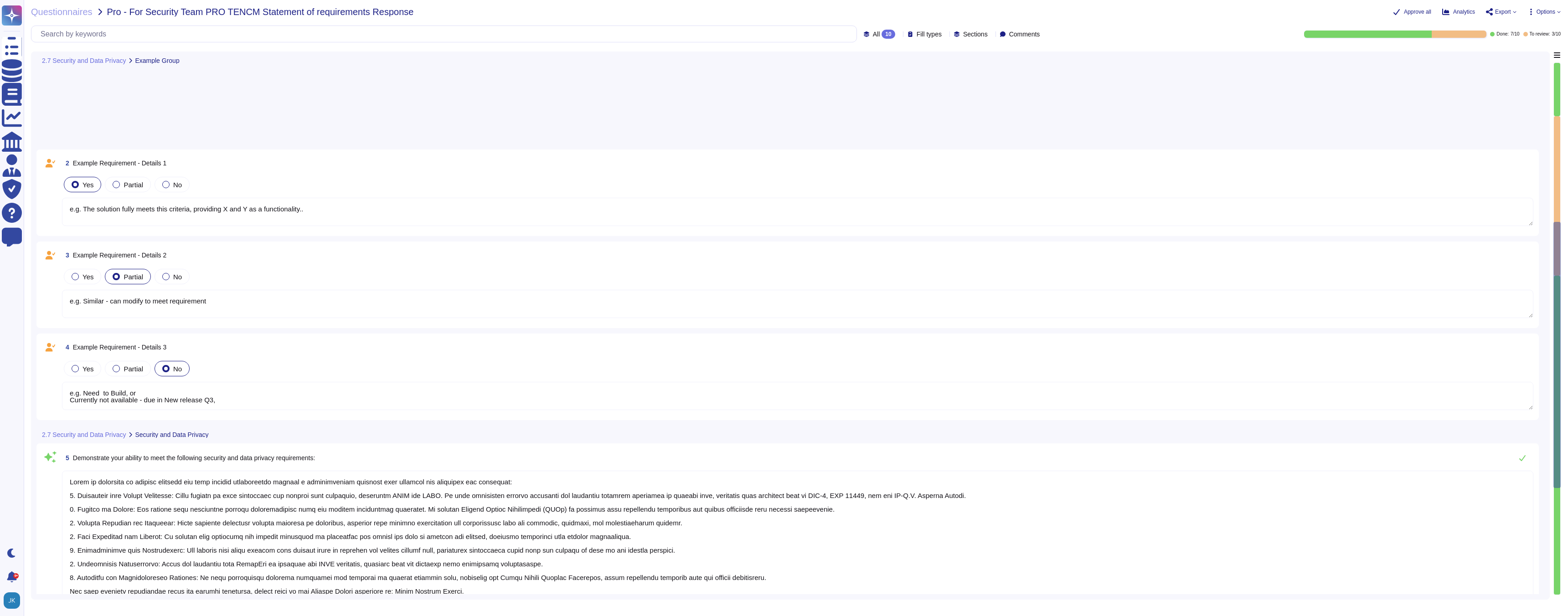
type textarea "e.g. Need to Build, or Currently not available - due in New release Q3,"
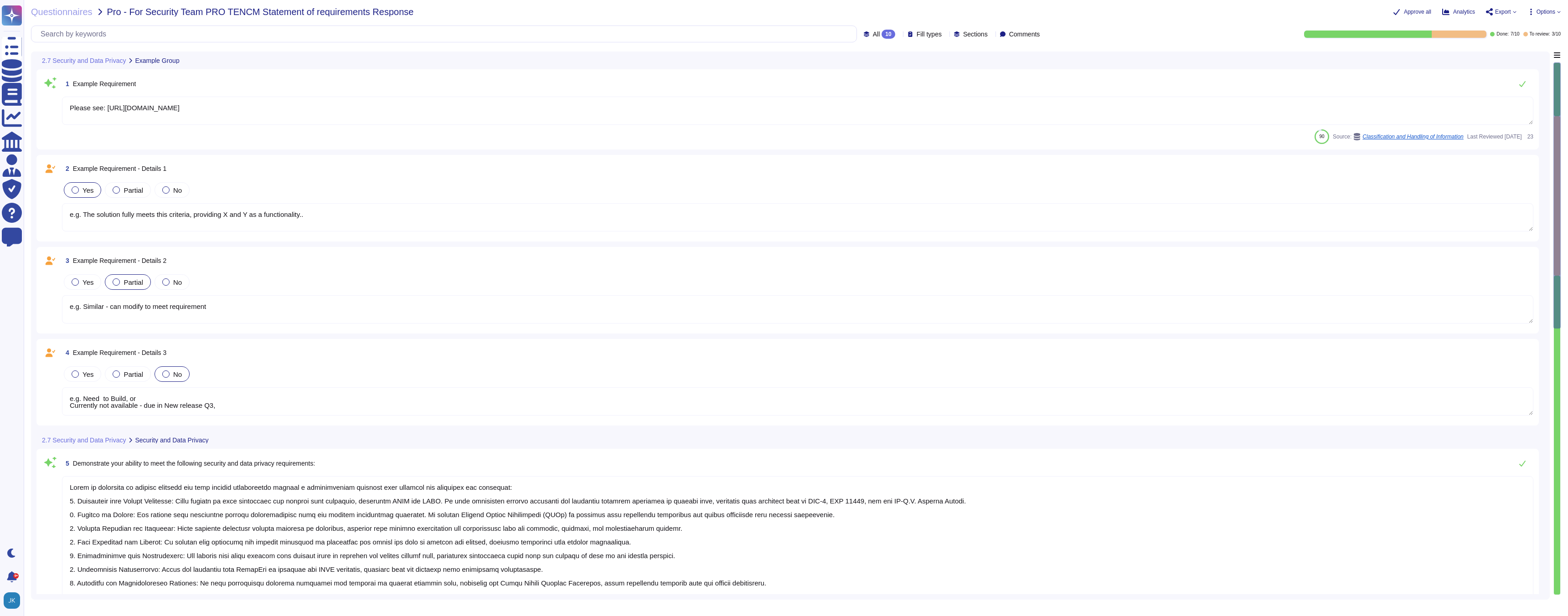
type textarea "Please see: [URL][DOMAIN_NAME]"
click at [1412, 10] on span "Approve all" at bounding box center [1417, 12] width 27 height 5
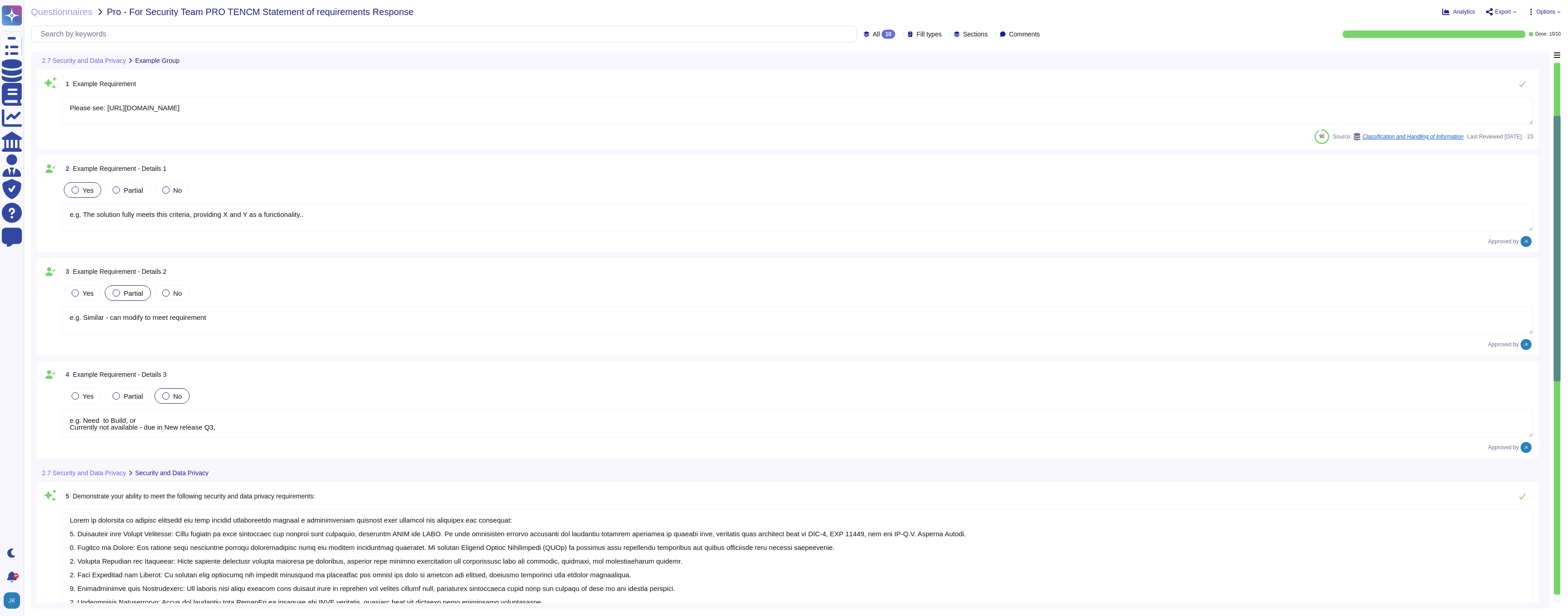
type textarea "e.g. Need to Build, or Currently not available - due in New release Q3,"
type textarea "Audit logs are maintained for systems that collect, store, process, transmit, o…"
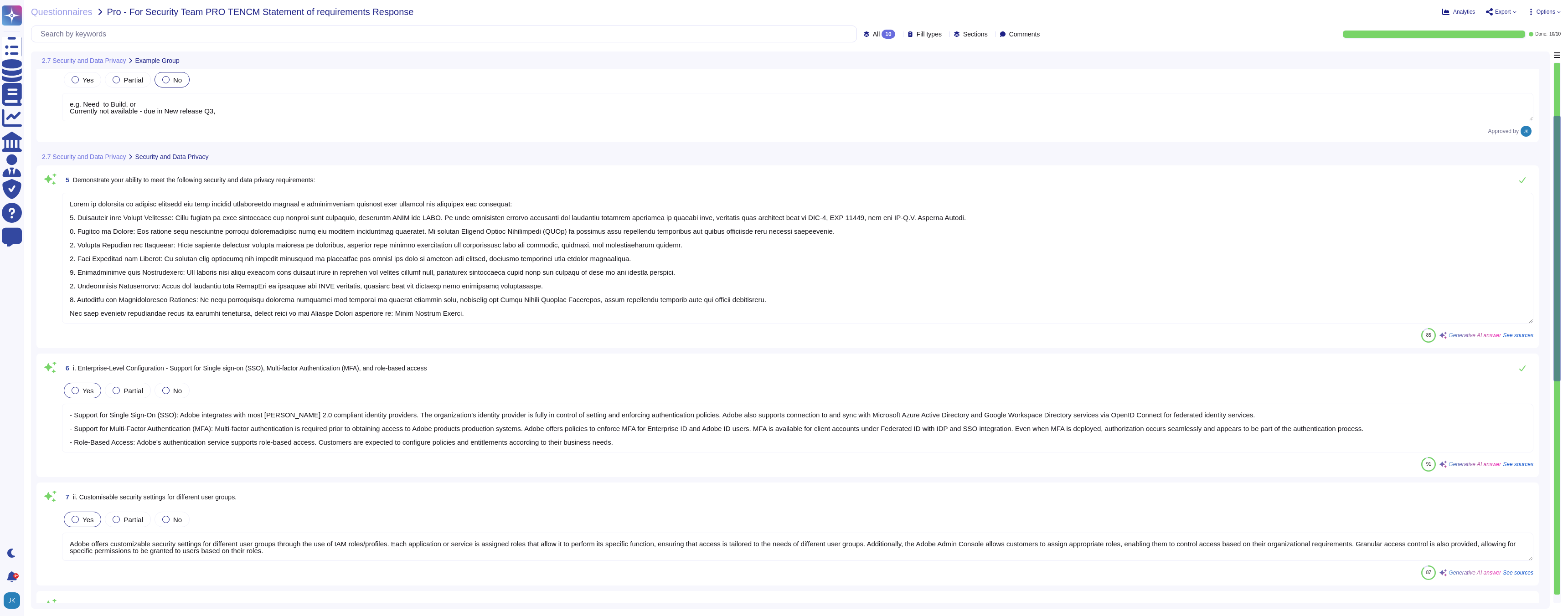
type textarea "e.g. Need to Build, or Currently not available - due in New release Q3,"
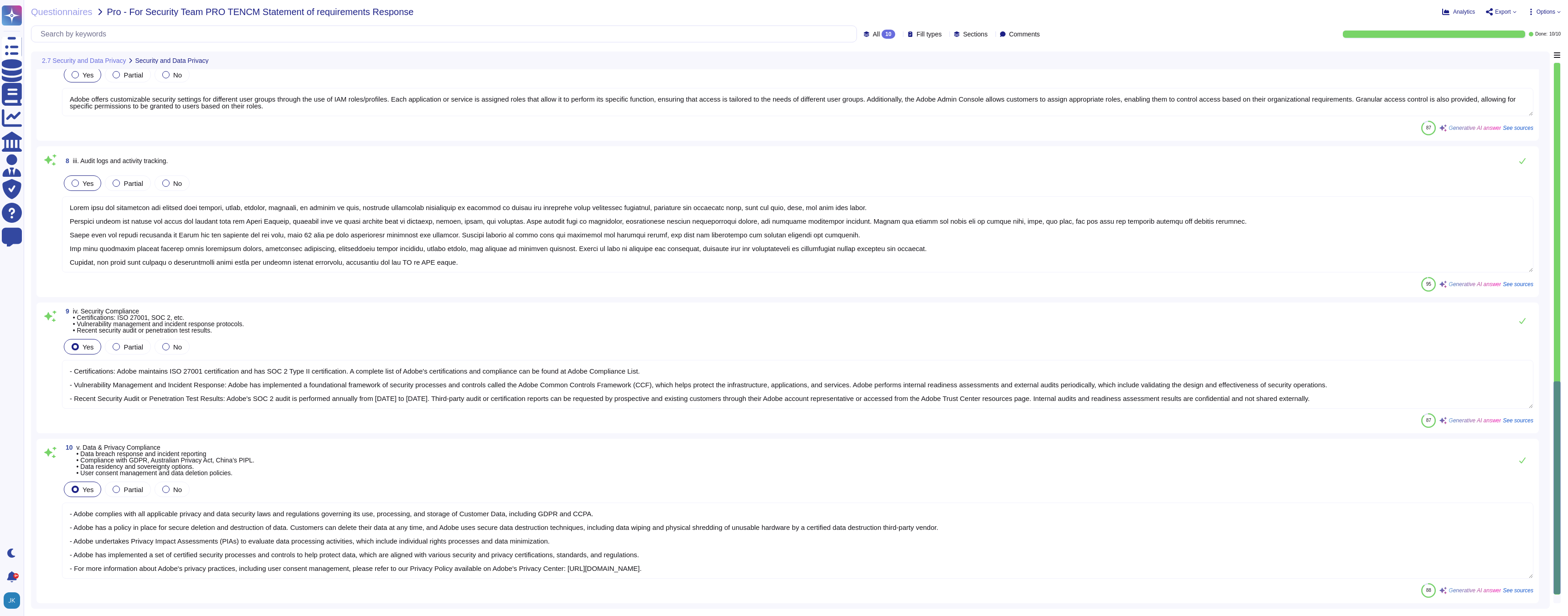
type textarea "- Certifications: Adobe maintains ISO 27001 certification and has SOC 2 Type II…"
type textarea "- Adobe complies with all applicable privacy and data security laws and regulat…"
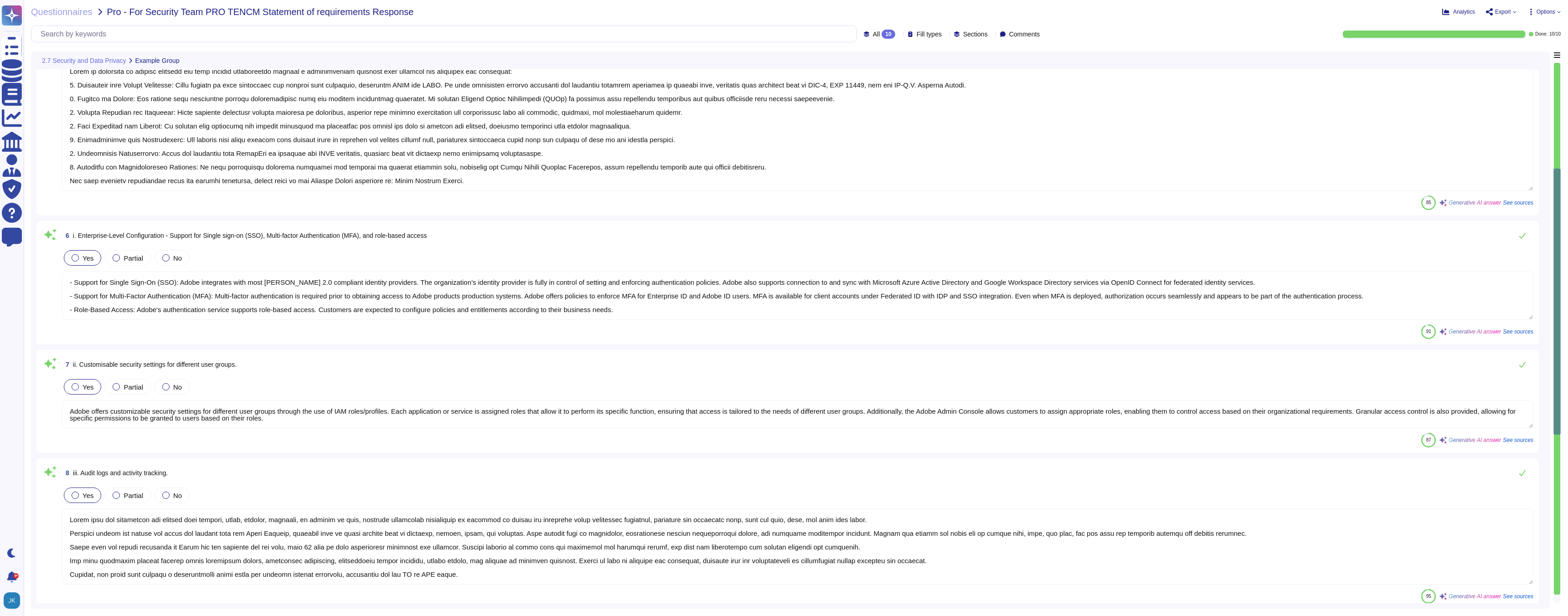
type textarea "e.g. The solution fully meets this criteria, providing X and Y as a functionali…"
type textarea "e.g. Similar - can modify to meet requirement"
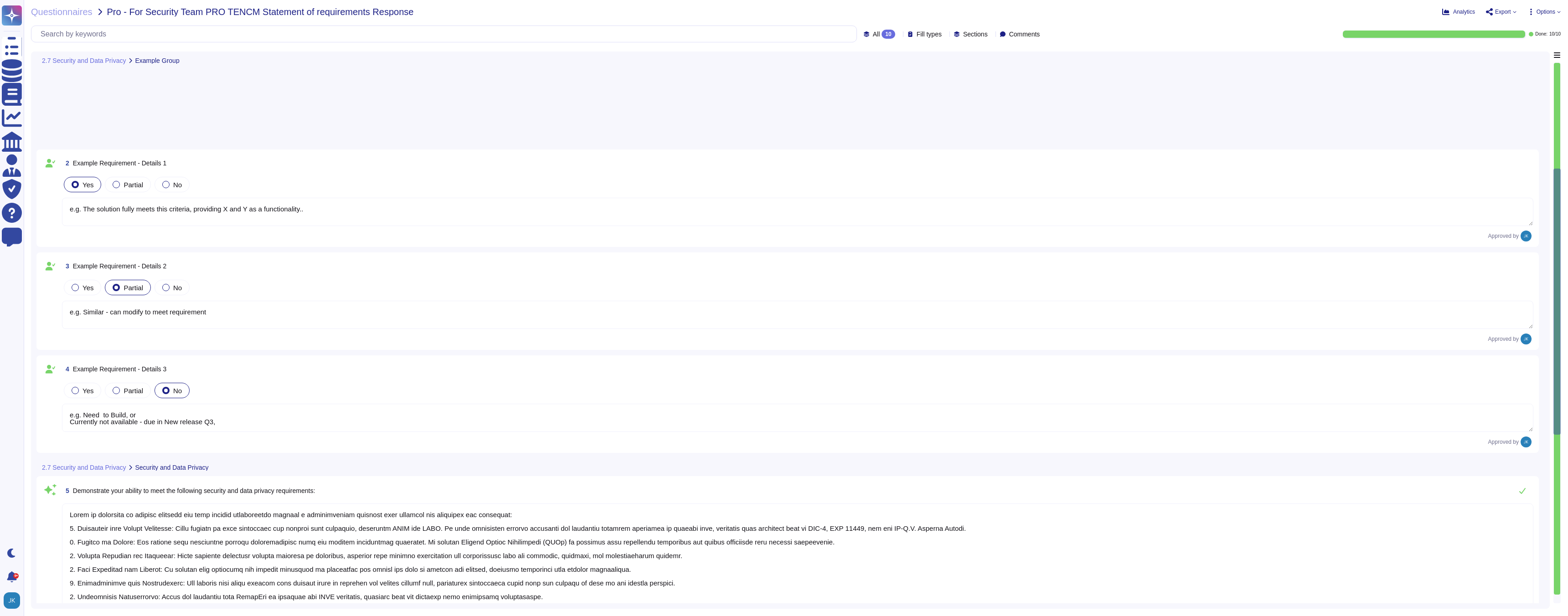
type textarea "e.g. Need to Build, or Currently not available - due in New release Q3,"
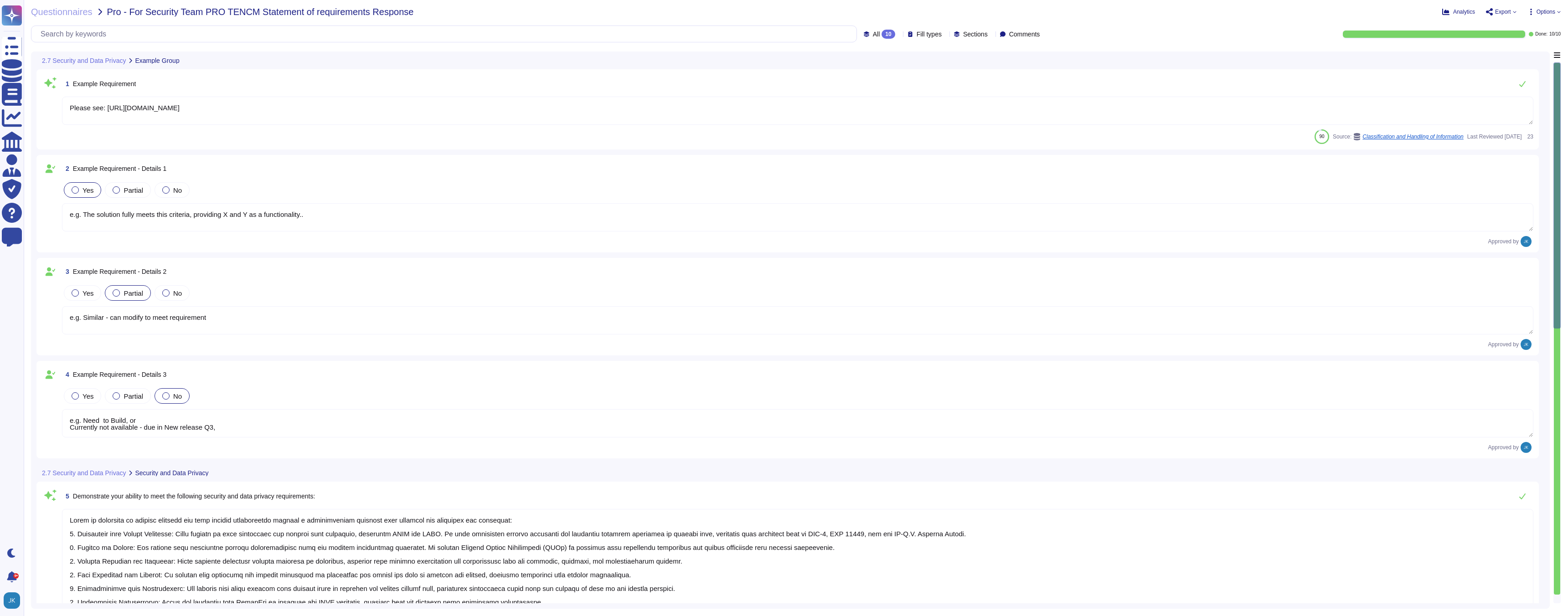
type textarea "Please see: [URL][DOMAIN_NAME]"
click at [1498, 12] on span "Export" at bounding box center [1503, 12] width 16 height 5
click at [1519, 55] on p "Download" at bounding box center [1535, 68] width 32 height 26
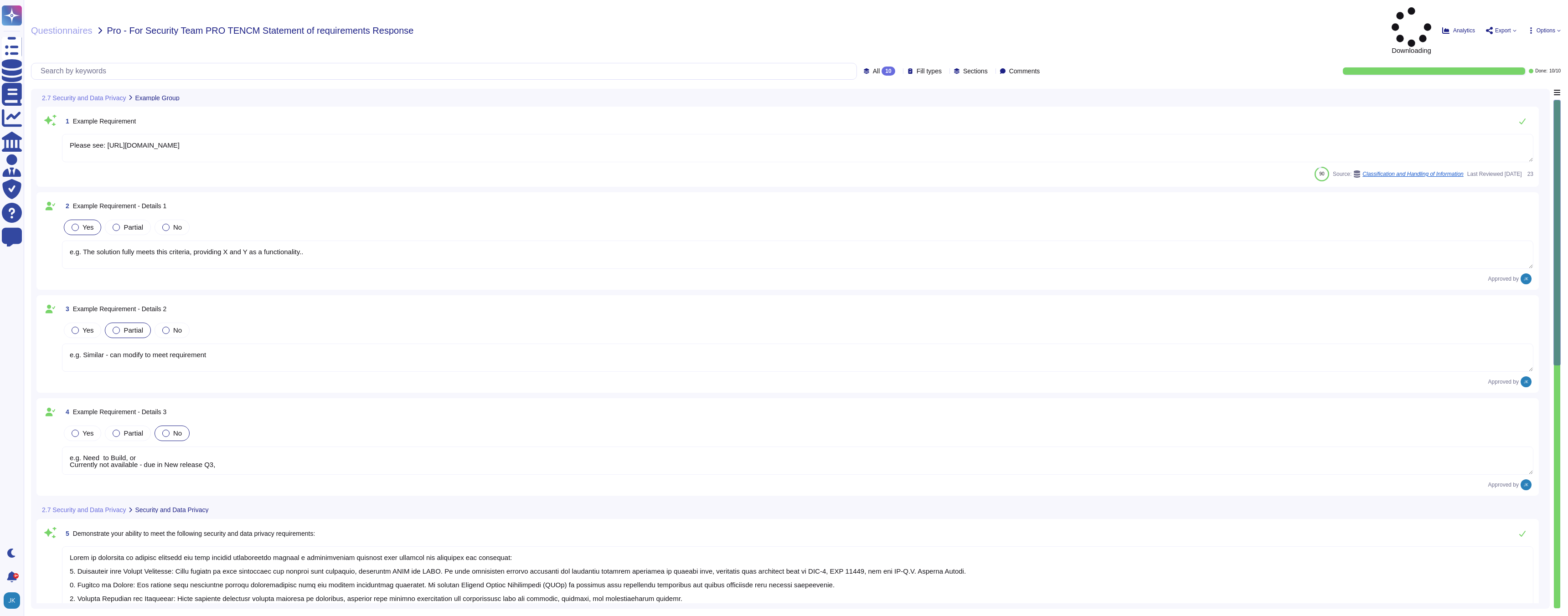
type textarea "e.g. Need to Build, or Currently not available - due in New release Q3,"
